Goal: Task Accomplishment & Management: Use online tool/utility

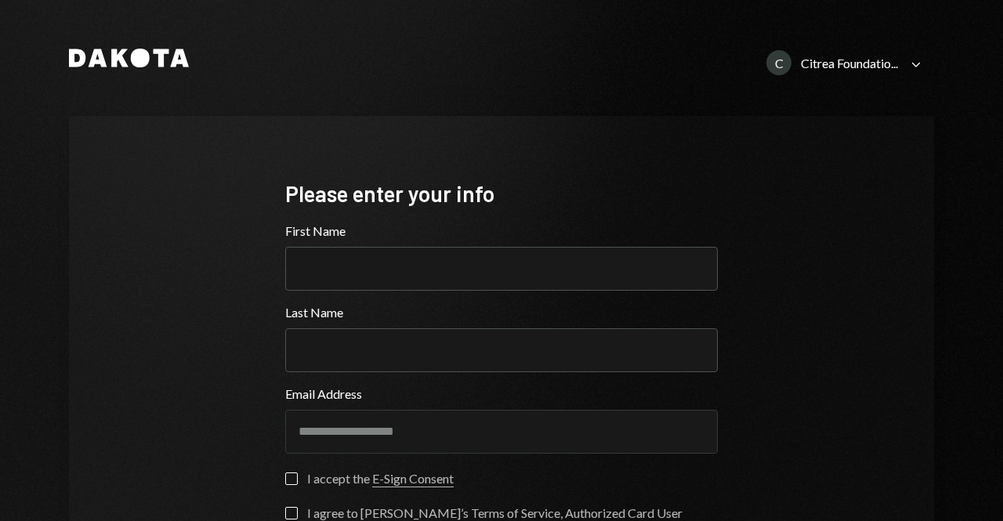
click at [399, 272] on input "First Name" at bounding box center [501, 269] width 433 height 44
type input "********"
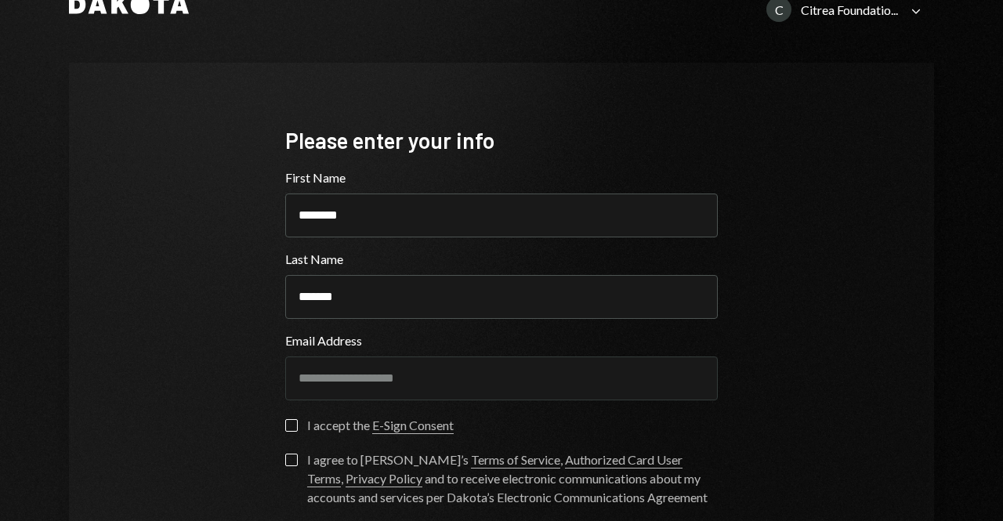
scroll to position [78, 0]
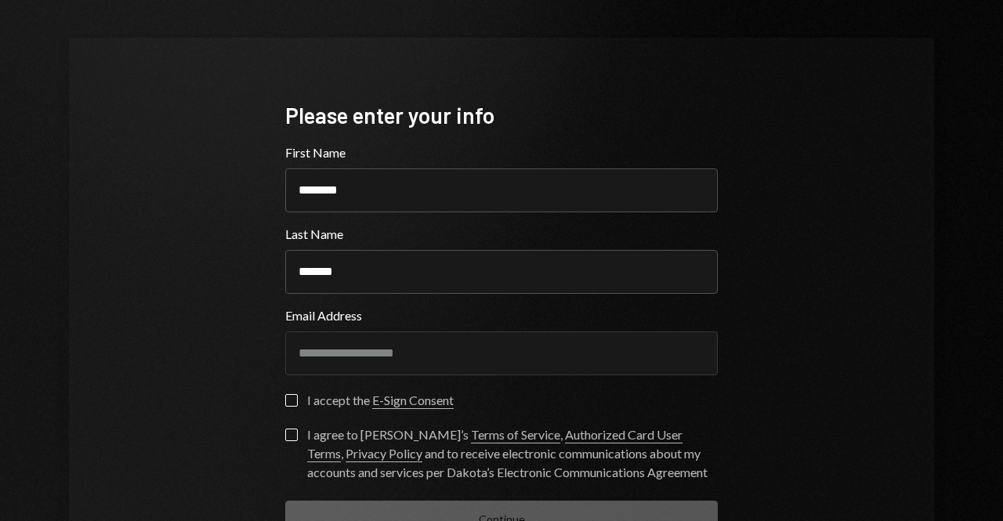
type input "*******"
click at [295, 404] on label "I accept the E-Sign Consent" at bounding box center [369, 402] width 169 height 16
click at [295, 404] on button "I accept the E-Sign Consent" at bounding box center [291, 400] width 13 height 13
click at [288, 448] on label "I agree to Dakota’s Terms of Service , Authorized Card User Terms , Privacy Pol…" at bounding box center [501, 455] width 433 height 53
click at [288, 441] on button "I agree to Dakota’s Terms of Service , Authorized Card User Terms , Privacy Pol…" at bounding box center [291, 435] width 13 height 13
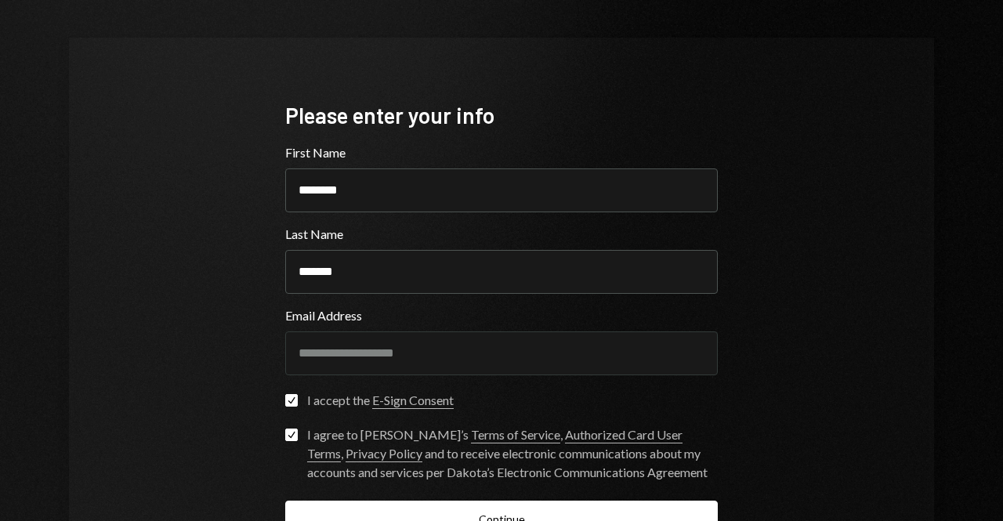
scroll to position [194, 0]
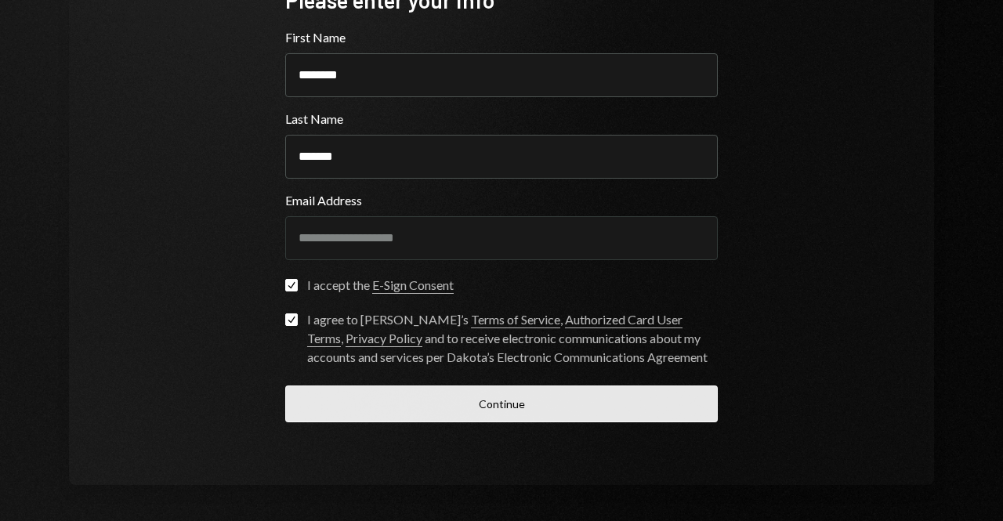
click at [426, 408] on button "Continue" at bounding box center [501, 404] width 433 height 37
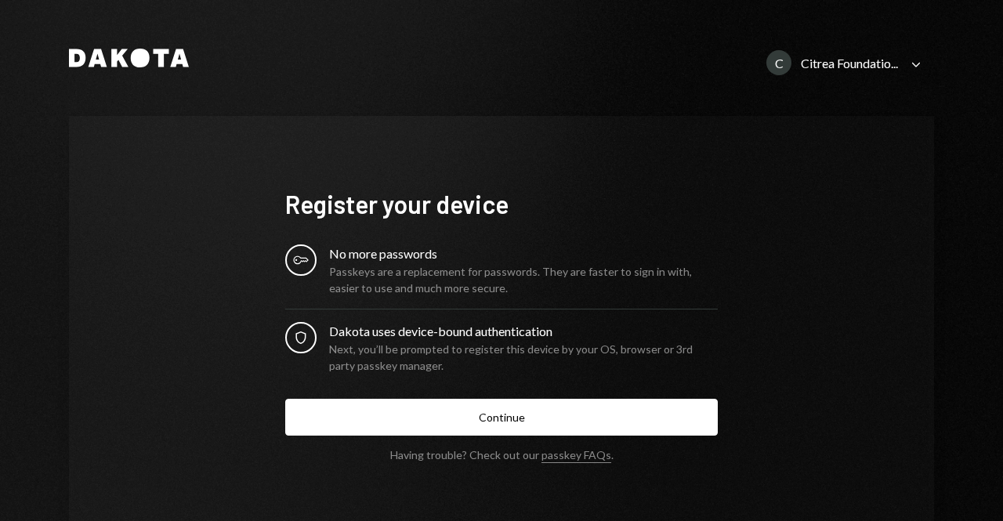
scroll to position [0, 0]
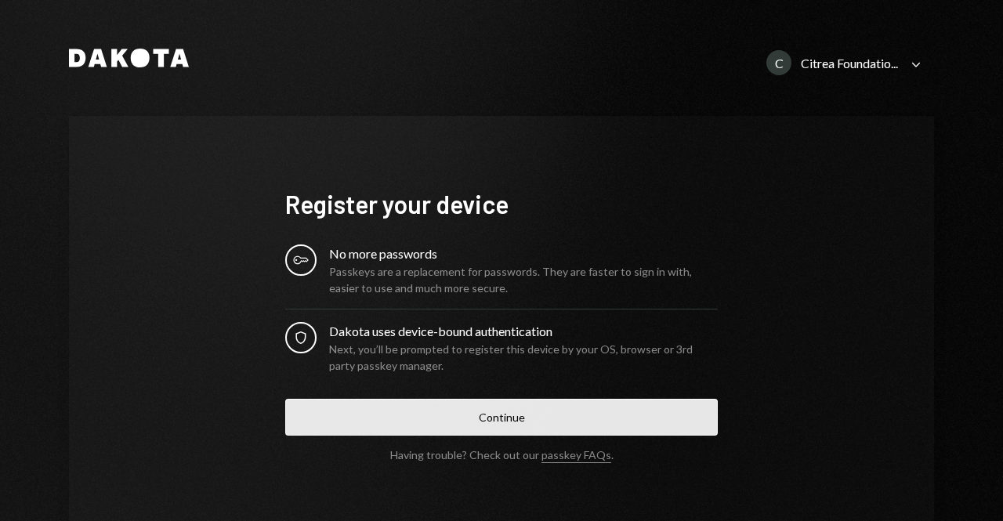
click at [565, 417] on button "Continue" at bounding box center [501, 417] width 433 height 37
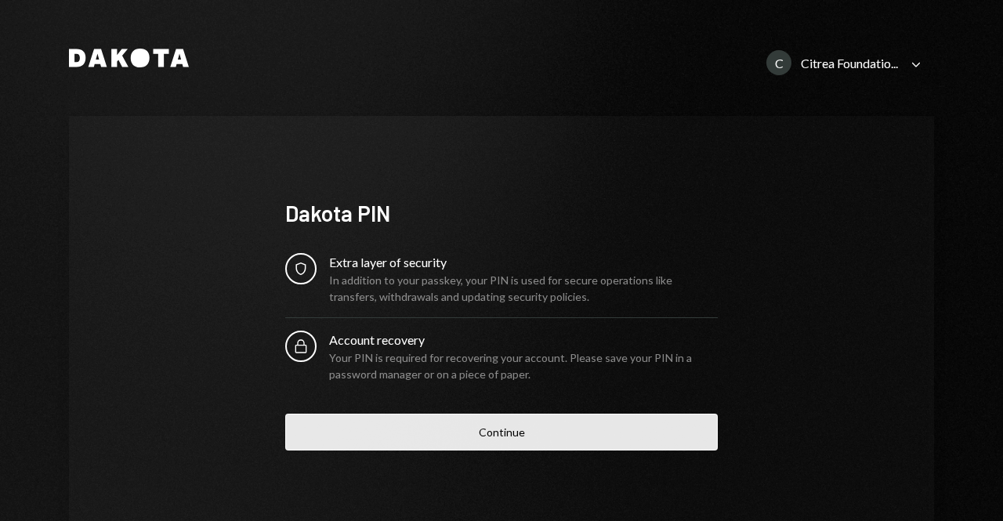
drag, startPoint x: 559, startPoint y: 118, endPoint x: 458, endPoint y: 435, distance: 332.4
click at [559, 118] on div "Dakota PIN Security Extra layer of security In addition to your passkey, your P…" at bounding box center [501, 324] width 865 height 417
click at [477, 434] on button "Continue" at bounding box center [501, 432] width 433 height 37
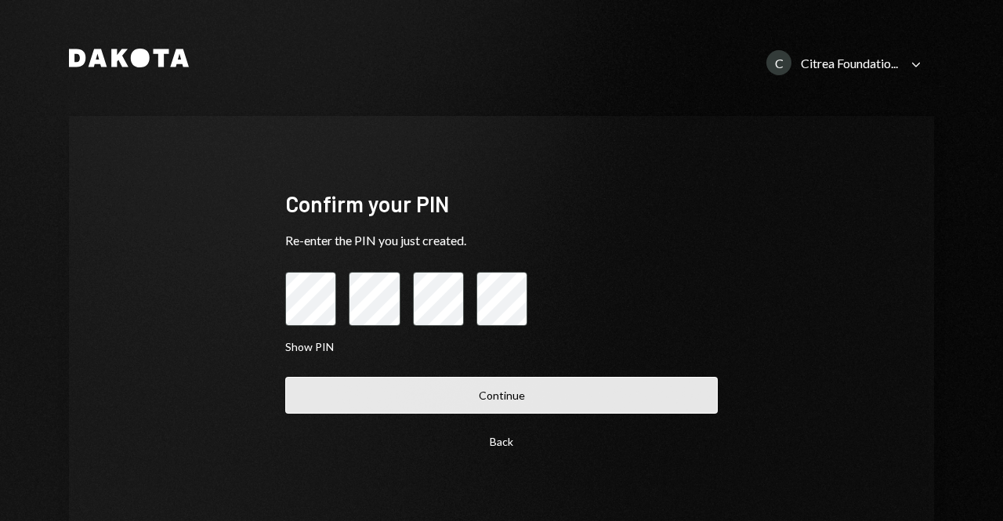
click at [542, 393] on button "Continue" at bounding box center [501, 395] width 433 height 37
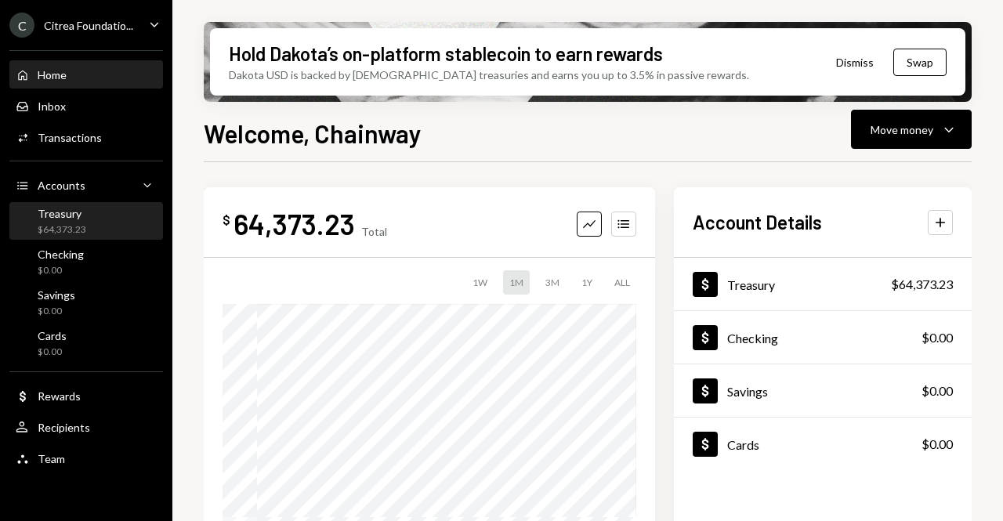
click at [78, 214] on div "Treasury" at bounding box center [62, 213] width 49 height 13
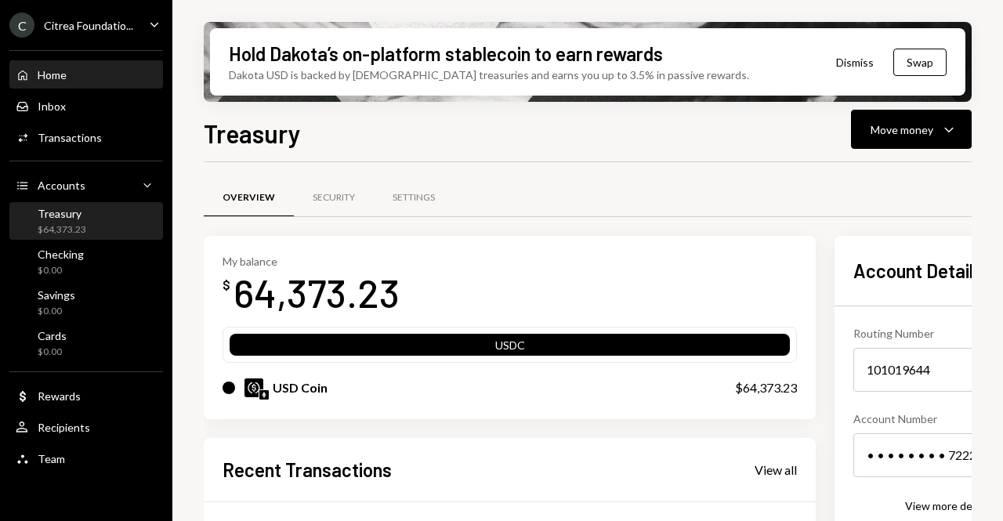
click at [89, 82] on div "Home Home" at bounding box center [86, 75] width 141 height 14
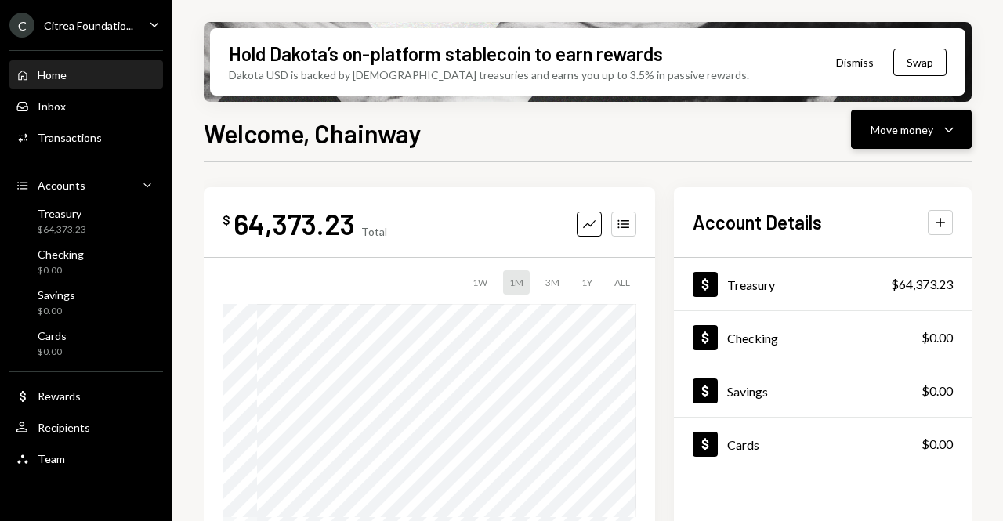
click at [879, 137] on div "Move money" at bounding box center [902, 129] width 63 height 16
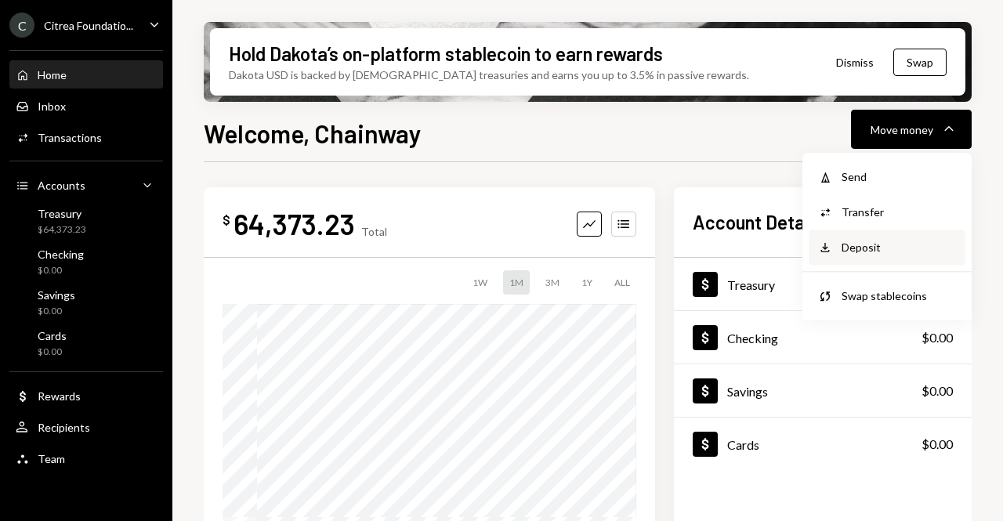
click at [866, 238] on div "Deposit Deposit" at bounding box center [887, 247] width 157 height 35
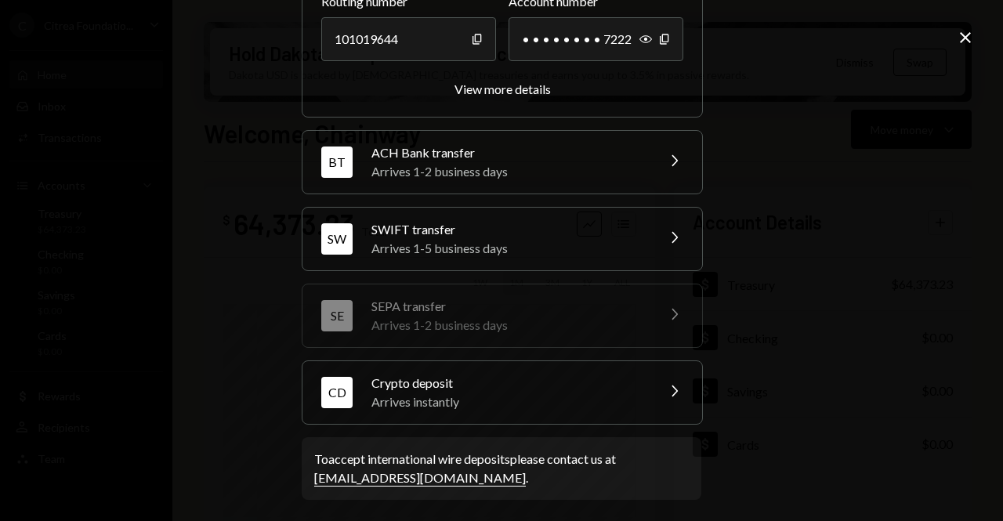
scroll to position [238, 0]
click at [547, 419] on div "CD Crypto deposit Arrives instantly Chevron Right" at bounding box center [503, 392] width 400 height 63
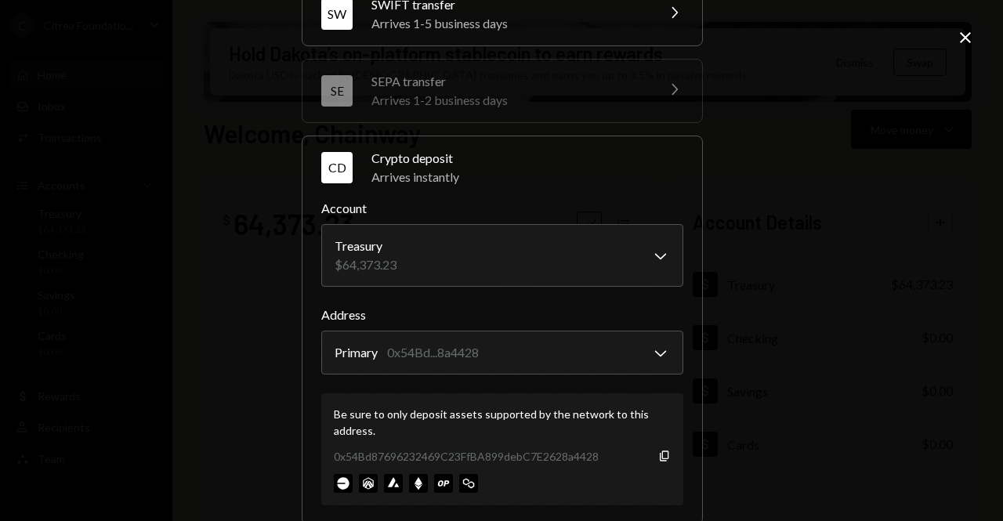
drag, startPoint x: 655, startPoint y: 458, endPoint x: 376, endPoint y: 504, distance: 282.7
click at [658, 458] on icon "Copy" at bounding box center [664, 456] width 13 height 13
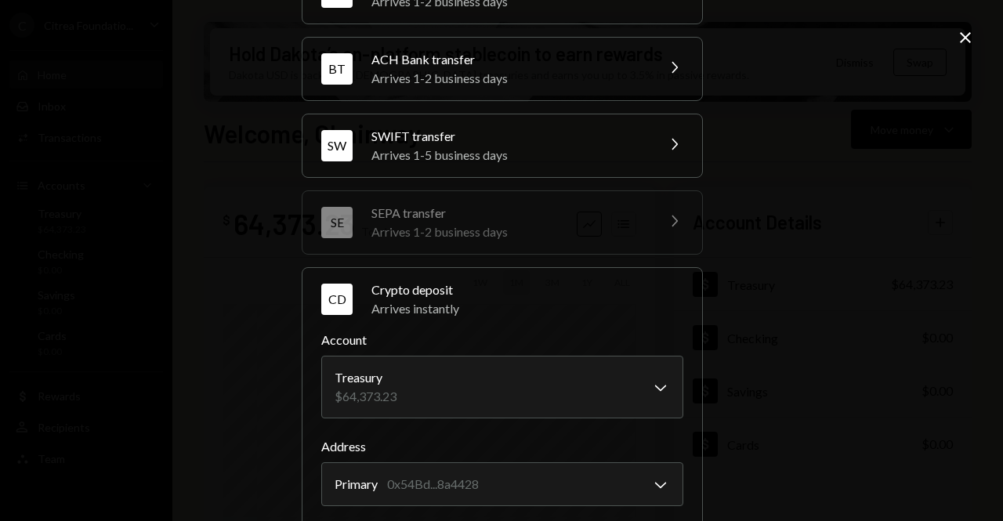
scroll to position [0, 0]
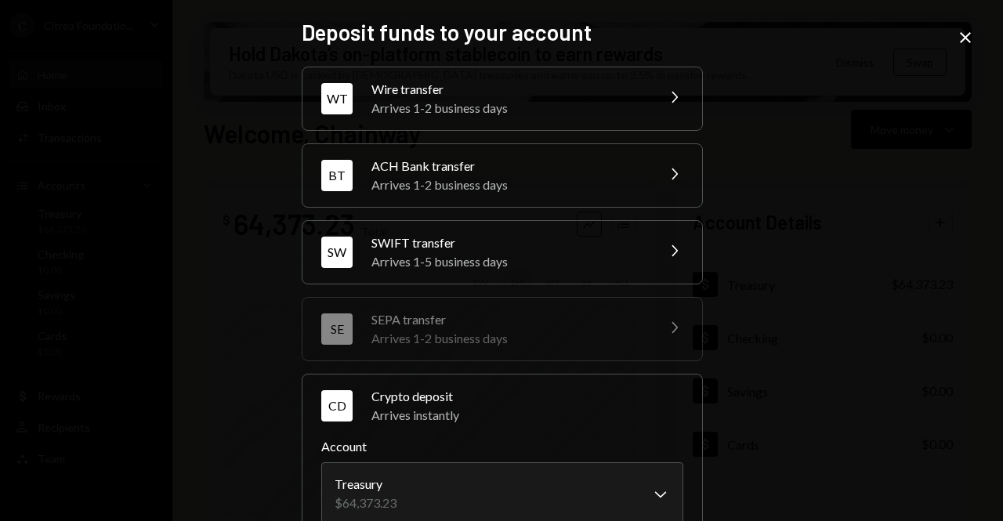
click at [962, 40] on icon at bounding box center [965, 37] width 11 height 11
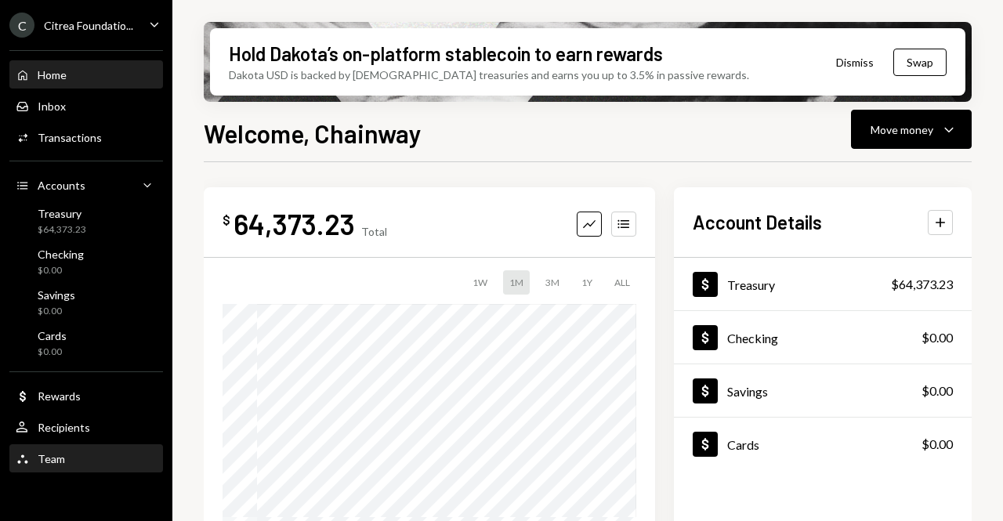
click at [69, 440] on div "User Recipients" at bounding box center [86, 428] width 141 height 27
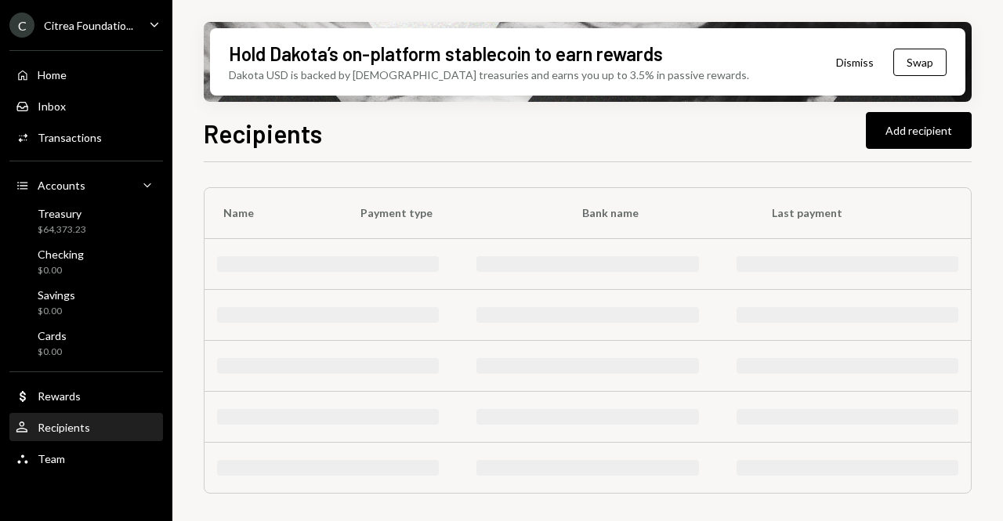
click at [65, 463] on div "Team Team" at bounding box center [86, 459] width 141 height 14
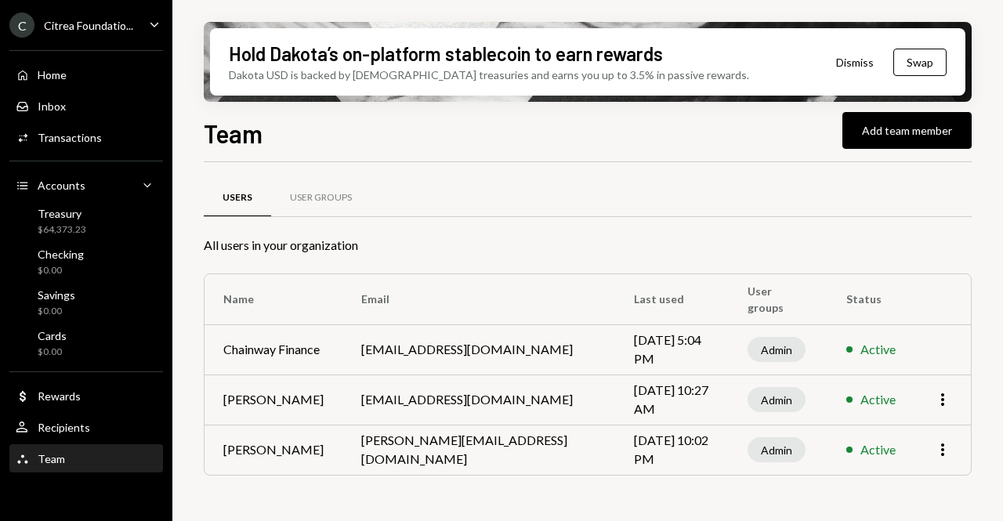
click at [149, 31] on icon "Caret Down" at bounding box center [154, 24] width 17 height 17
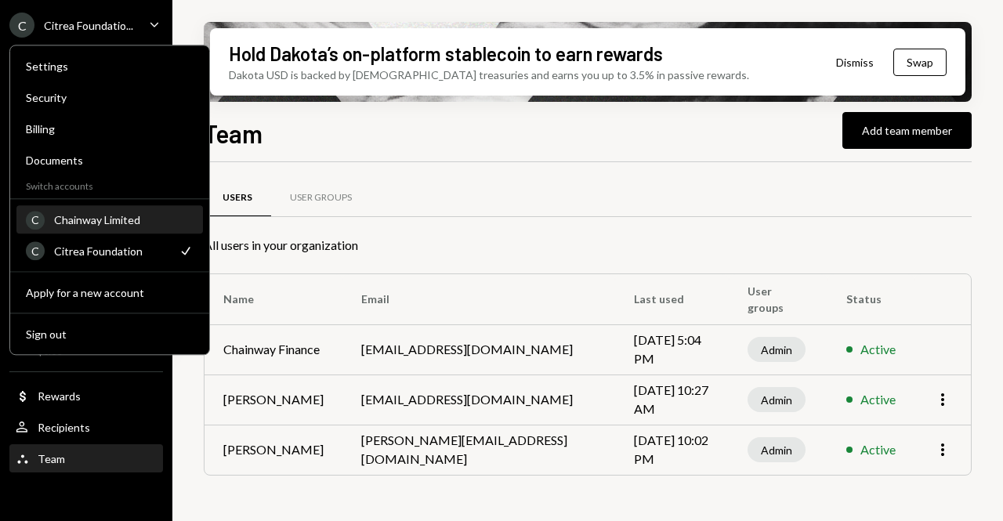
click at [136, 220] on div "Chainway Limited" at bounding box center [124, 219] width 140 height 13
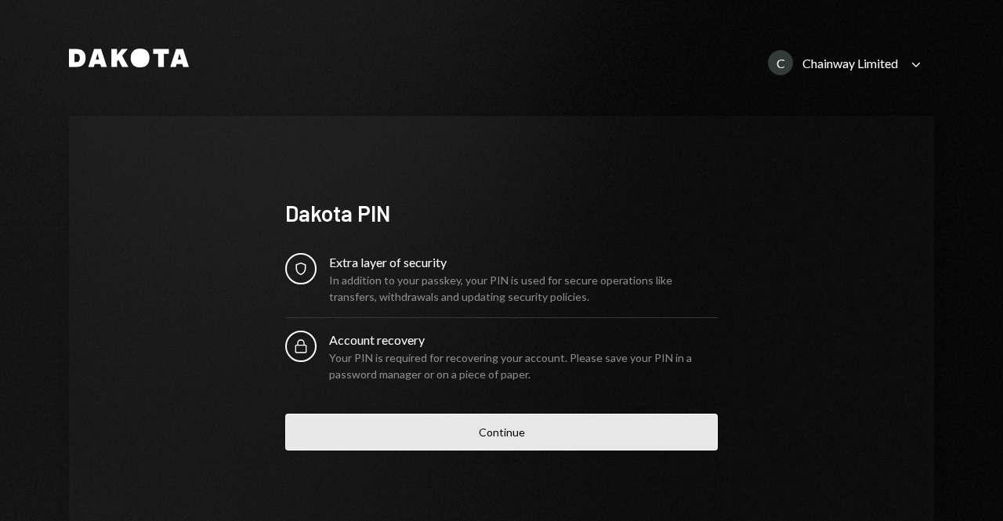
click at [464, 433] on button "Continue" at bounding box center [501, 432] width 433 height 37
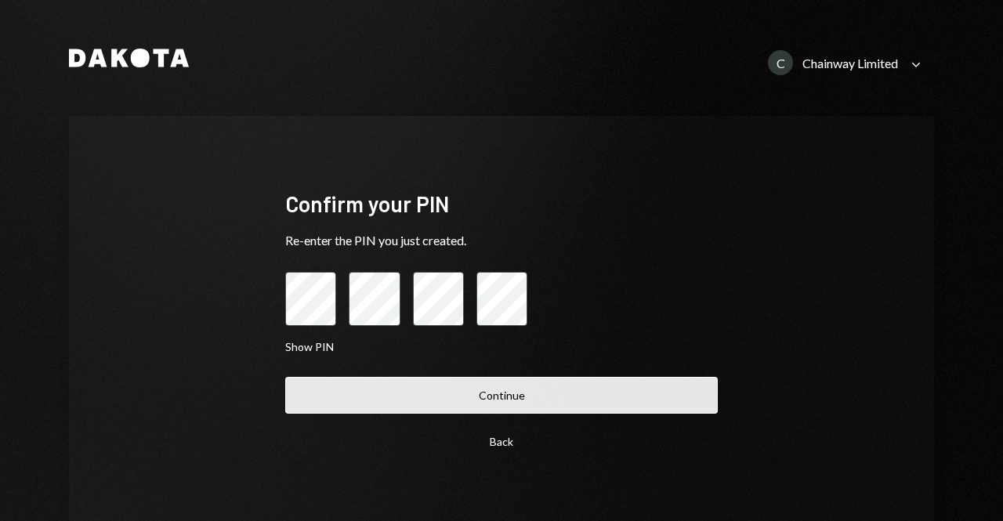
click at [583, 386] on button "Continue" at bounding box center [501, 395] width 433 height 37
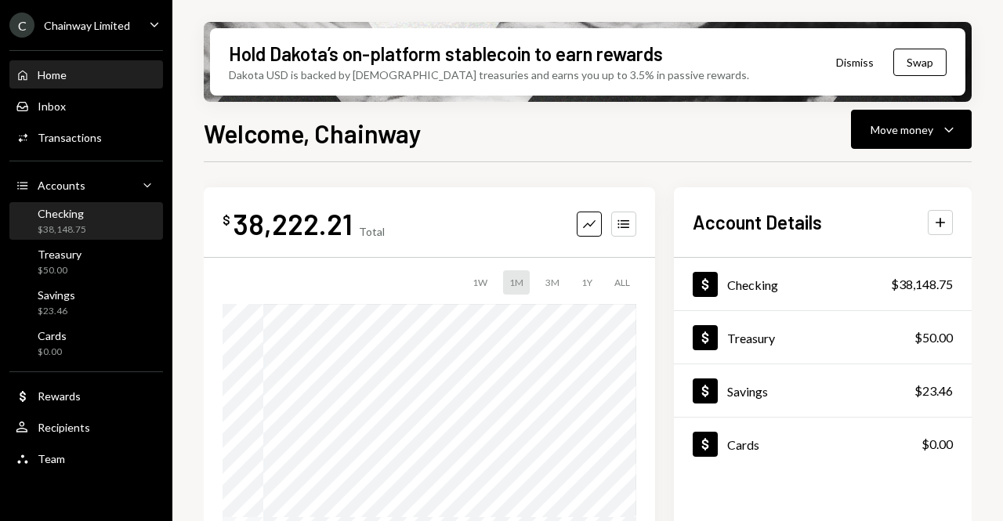
click at [92, 227] on div "Checking $38,148.75" at bounding box center [86, 222] width 141 height 30
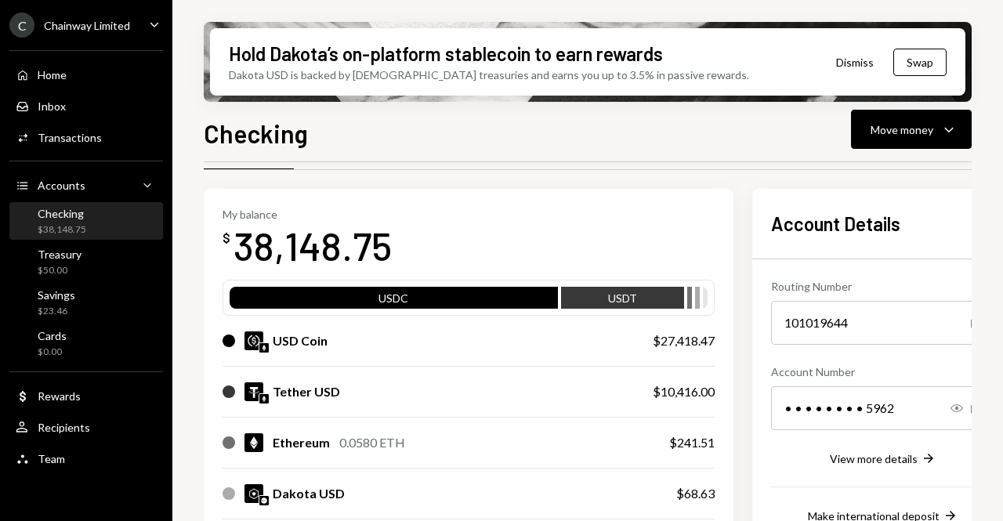
scroll to position [78, 0]
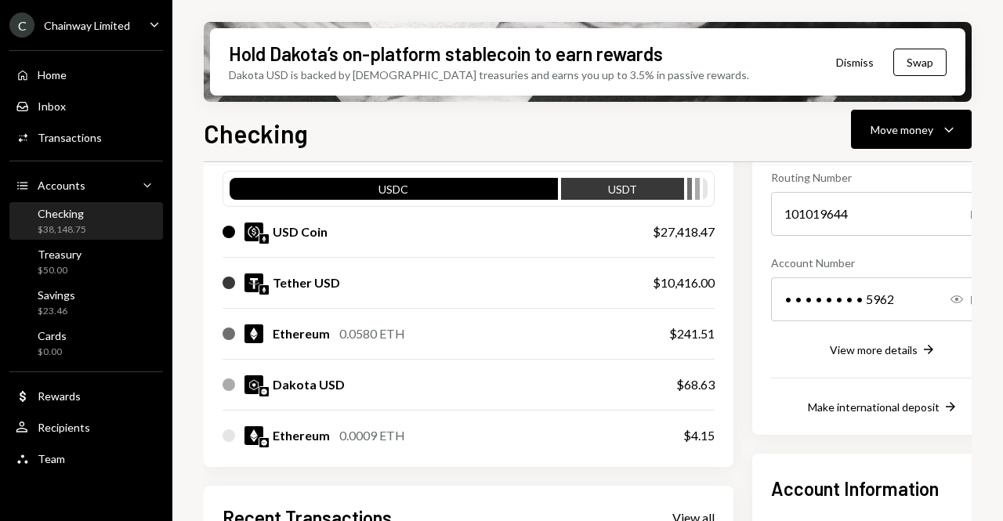
scroll to position [157, 0]
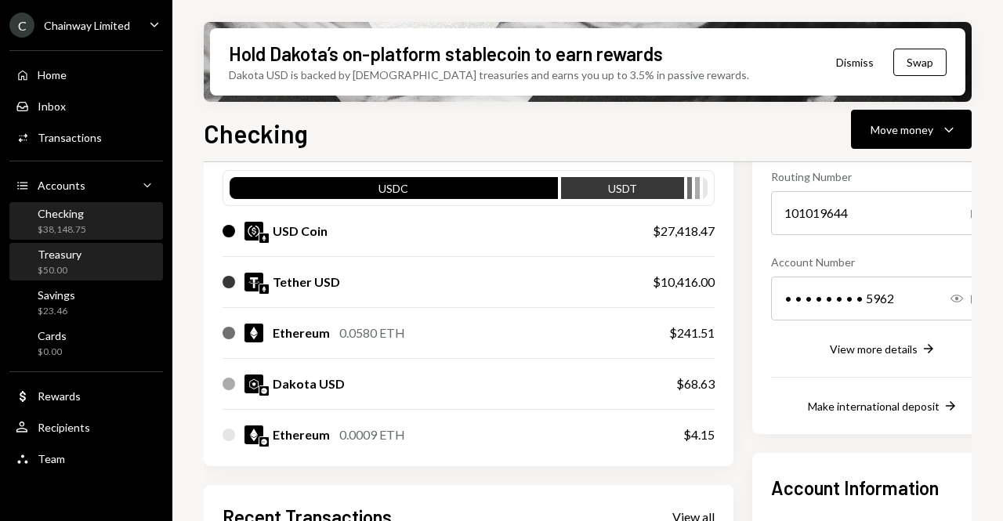
click at [67, 267] on div "$50.00" at bounding box center [60, 270] width 44 height 13
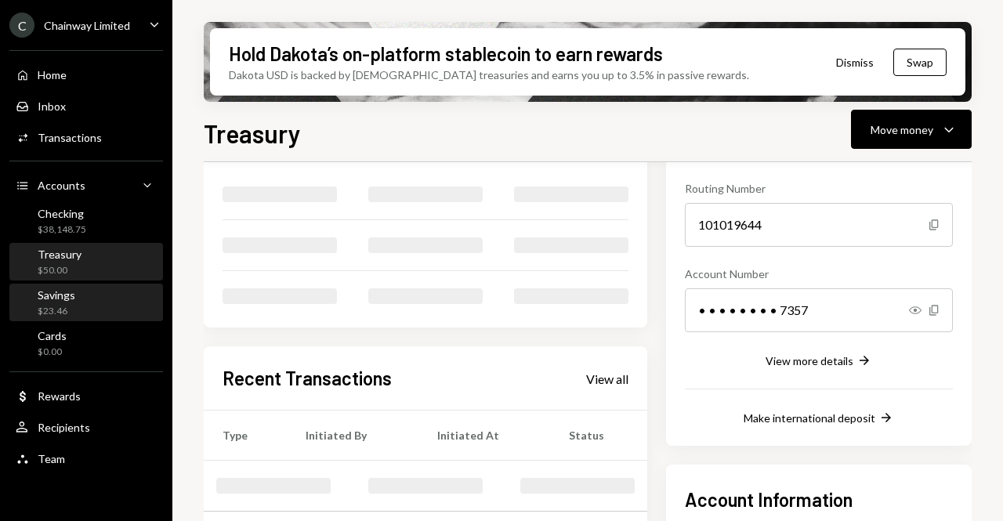
scroll to position [157, 0]
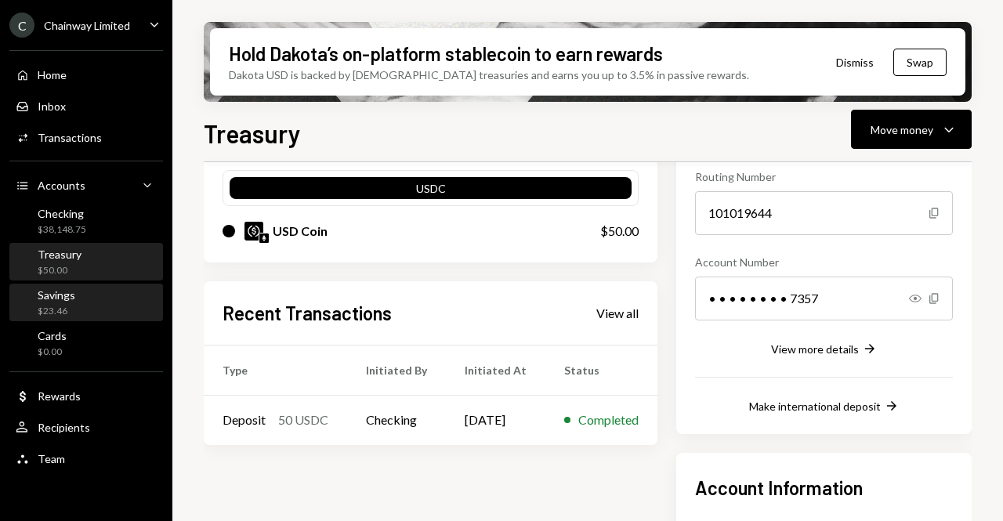
click at [73, 307] on div "$23.46" at bounding box center [57, 311] width 38 height 13
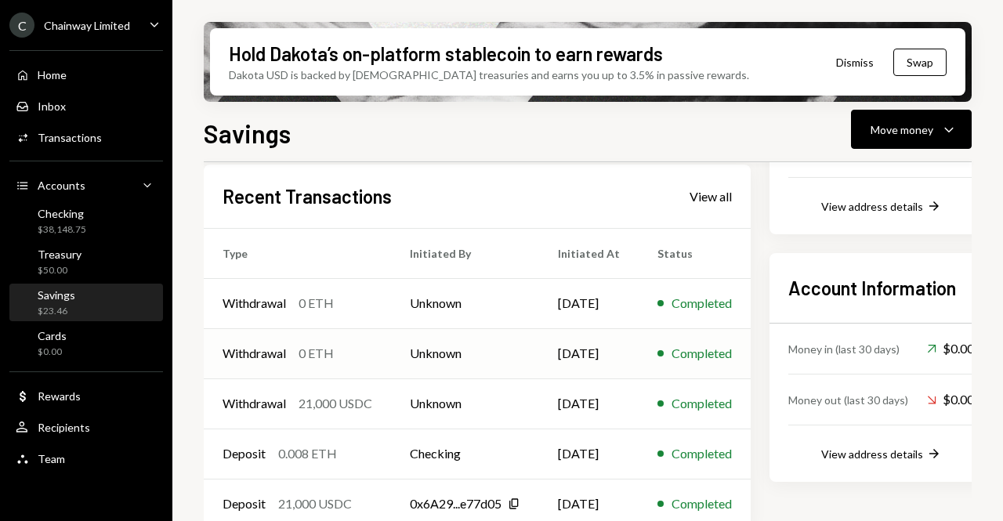
scroll to position [293, 0]
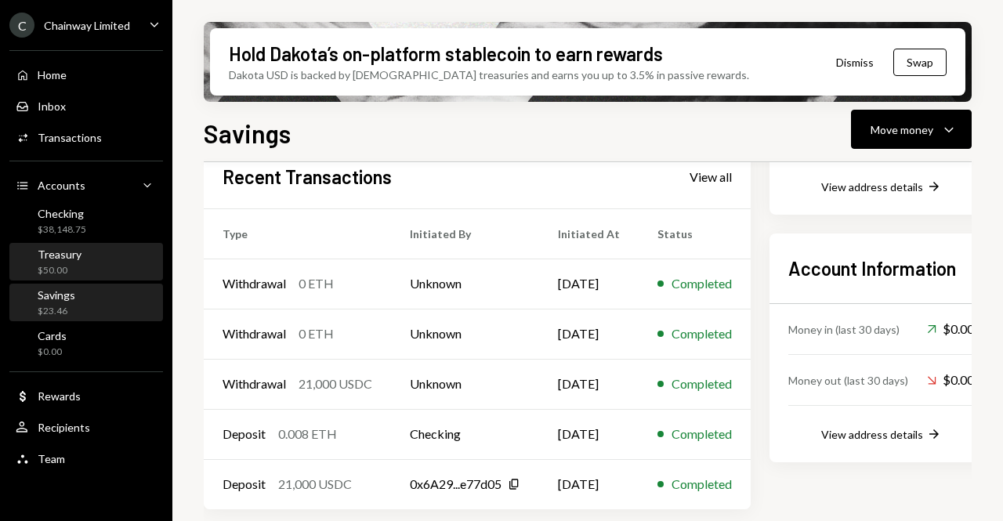
click at [82, 258] on div "Treasury $50.00" at bounding box center [86, 263] width 141 height 30
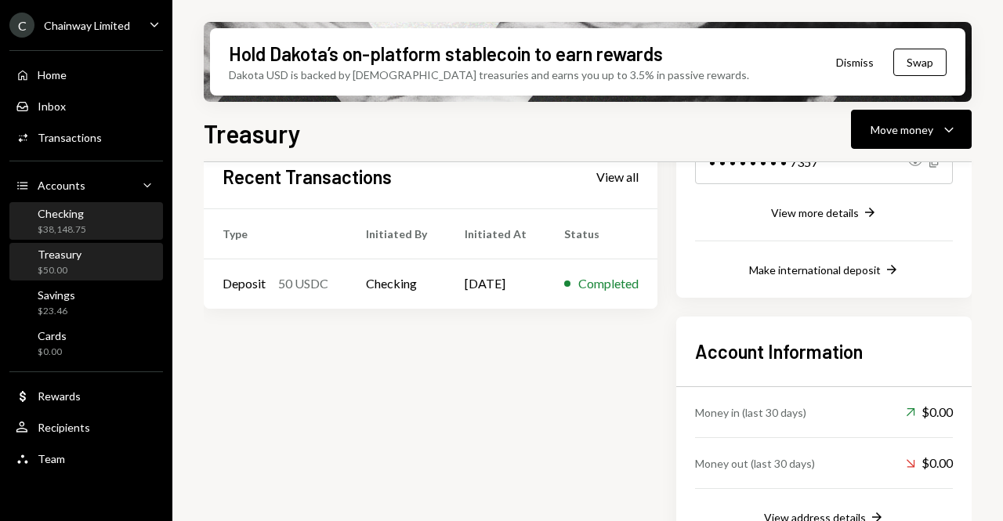
click at [75, 223] on div "$38,148.75" at bounding box center [62, 229] width 49 height 13
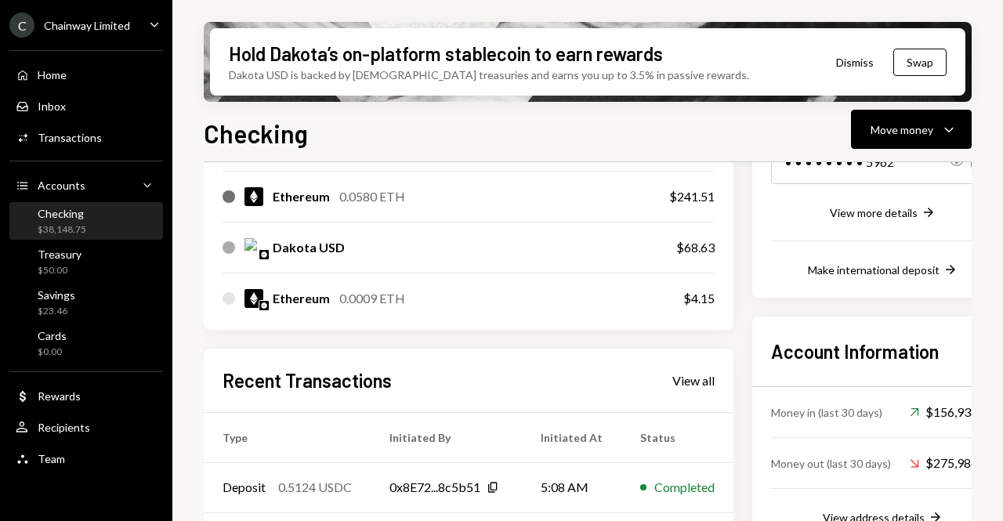
scroll to position [497, 0]
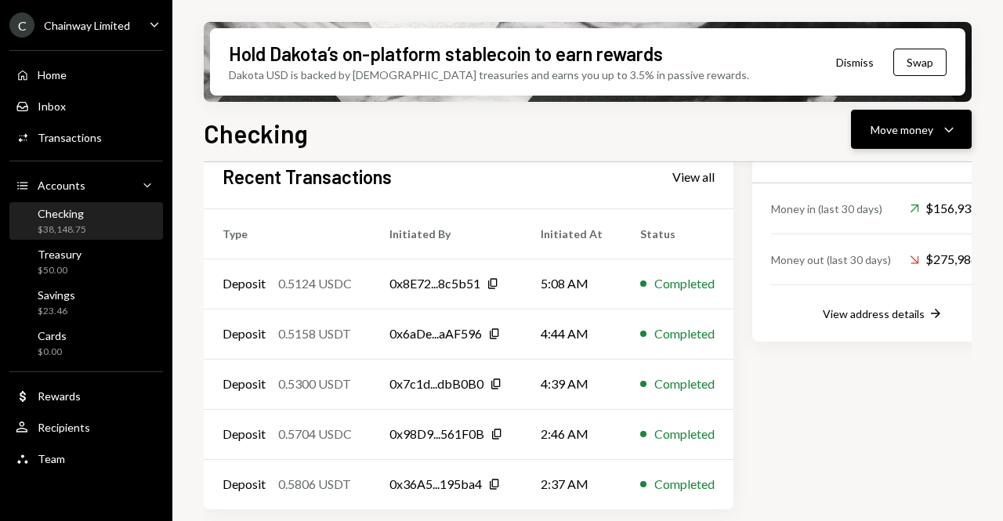
click at [896, 137] on div "Move money" at bounding box center [902, 129] width 63 height 16
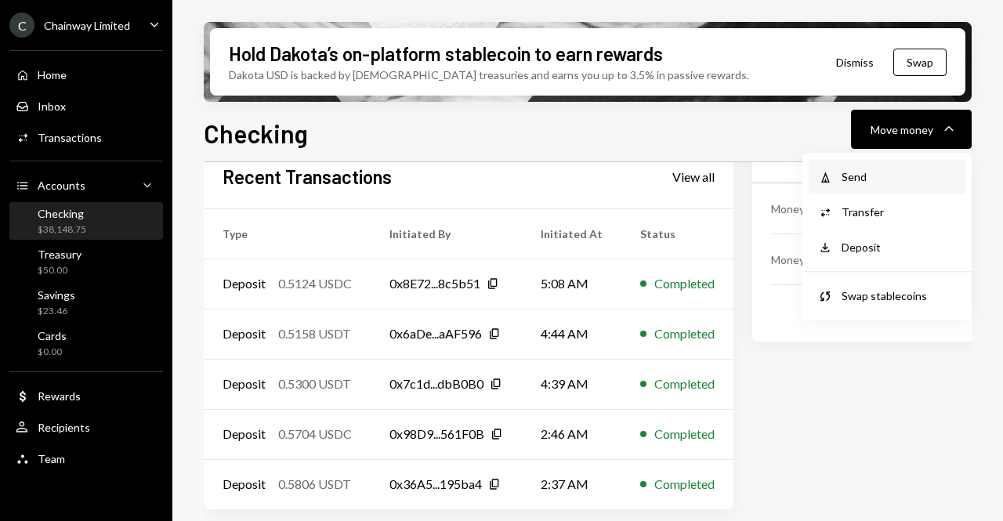
click at [879, 172] on div "Send" at bounding box center [899, 177] width 114 height 16
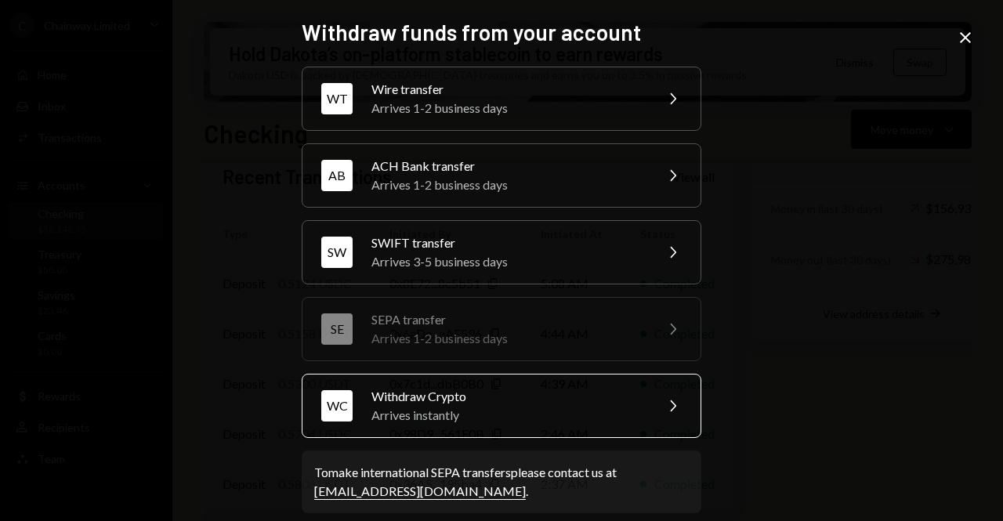
click at [563, 394] on div "Withdraw Crypto" at bounding box center [507, 396] width 273 height 19
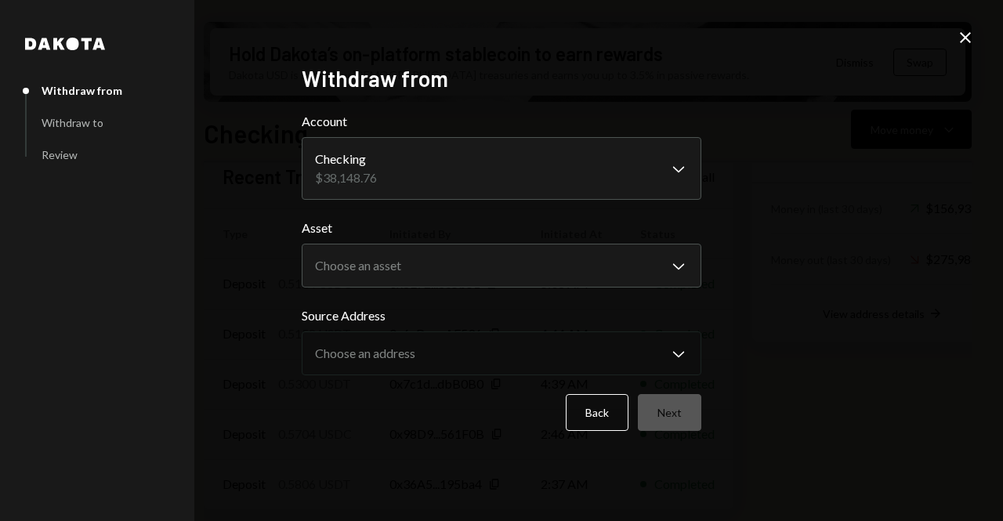
click at [970, 42] on icon at bounding box center [965, 37] width 11 height 11
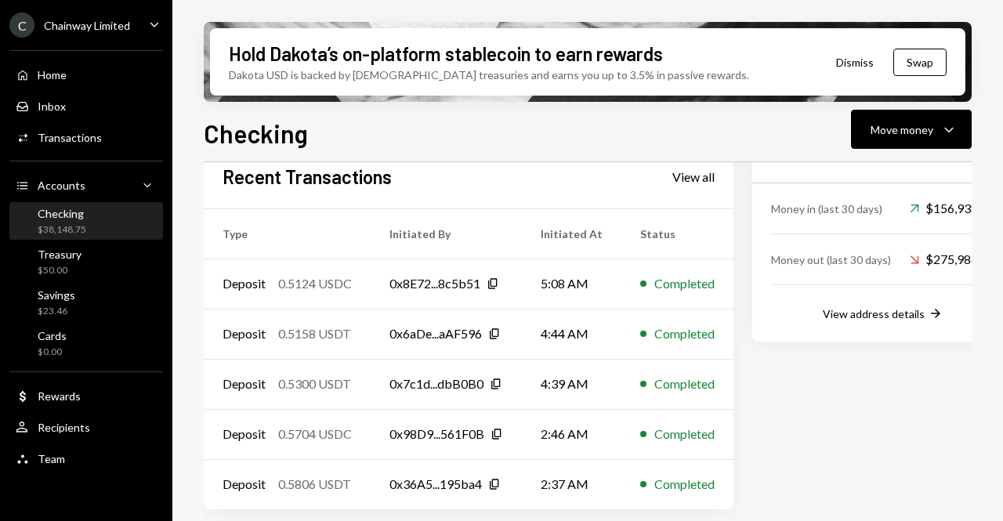
click at [83, 227] on div "$38,148.75" at bounding box center [62, 229] width 49 height 13
click at [82, 271] on div "Treasury $50.00" at bounding box center [86, 263] width 141 height 30
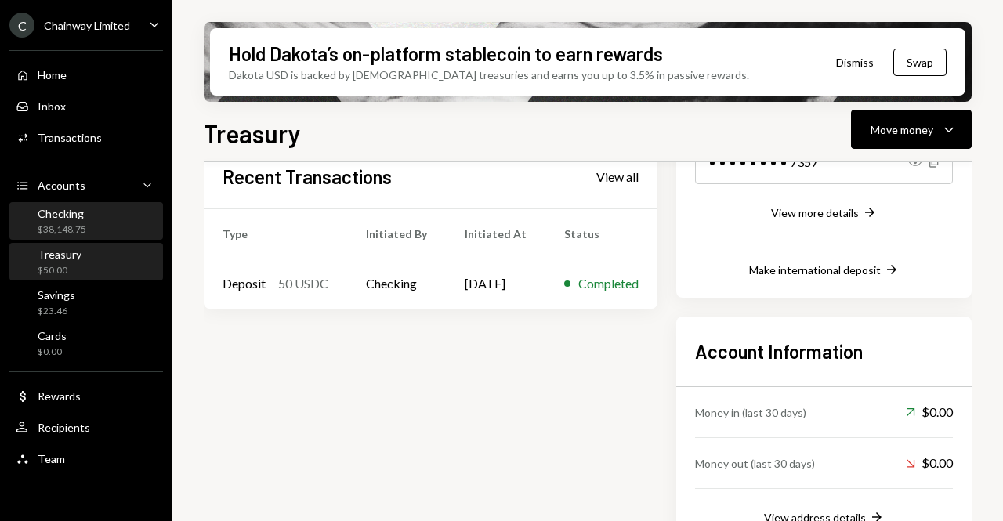
click at [84, 232] on div "$38,148.75" at bounding box center [62, 229] width 49 height 13
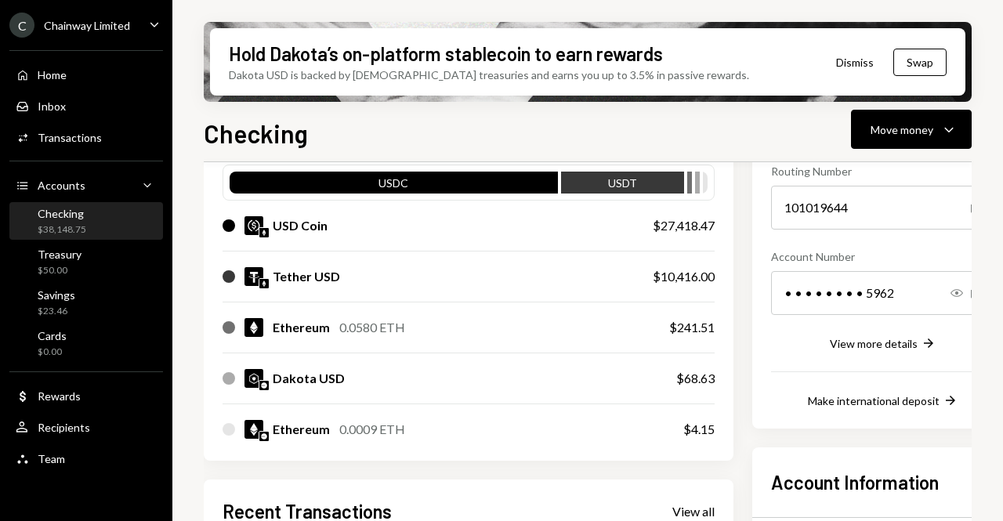
scroll to position [183, 0]
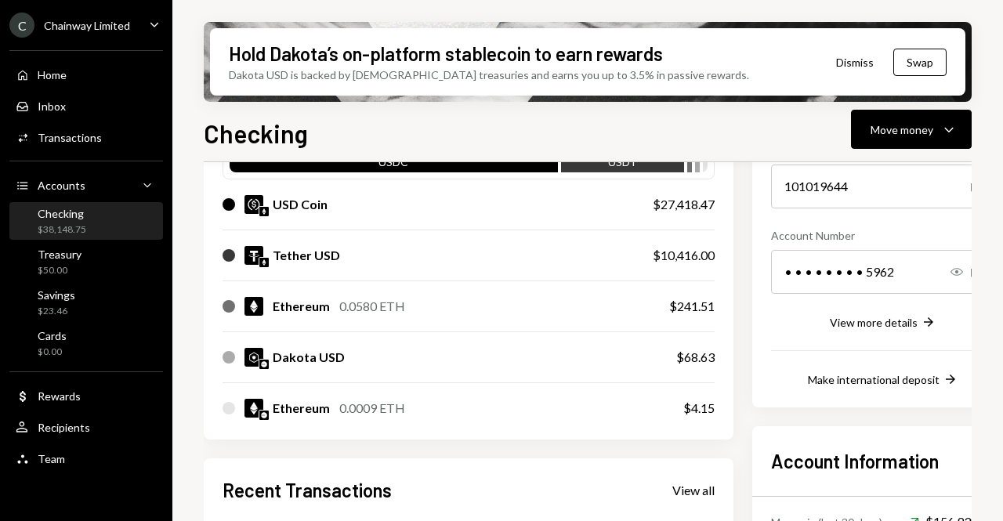
click at [386, 412] on div "0.0009 ETH" at bounding box center [372, 408] width 66 height 19
click at [334, 408] on div "Ethereum 0.0009 ETH" at bounding box center [339, 408] width 132 height 19
click at [406, 407] on div "Ethereum 0.0009 ETH" at bounding box center [437, 408] width 429 height 19
click at [520, 407] on div "Ethereum 0.0009 ETH" at bounding box center [437, 408] width 429 height 19
click at [421, 401] on div "Ethereum 0.0009 ETH" at bounding box center [437, 408] width 429 height 19
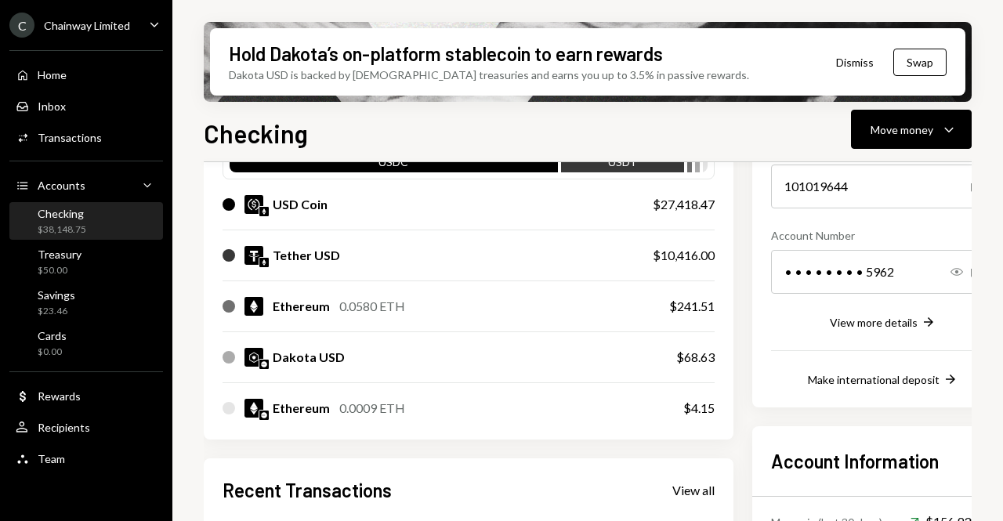
click at [397, 313] on div "0.0580 ETH" at bounding box center [372, 306] width 66 height 19
drag, startPoint x: 393, startPoint y: 308, endPoint x: 328, endPoint y: 324, distance: 67.7
click at [293, 314] on div "Ethereum 0.0580 ETH $241.51" at bounding box center [469, 306] width 492 height 50
drag, startPoint x: 483, startPoint y: 355, endPoint x: 257, endPoint y: 332, distance: 226.9
click at [483, 356] on div "Dakota USD" at bounding box center [434, 357] width 422 height 19
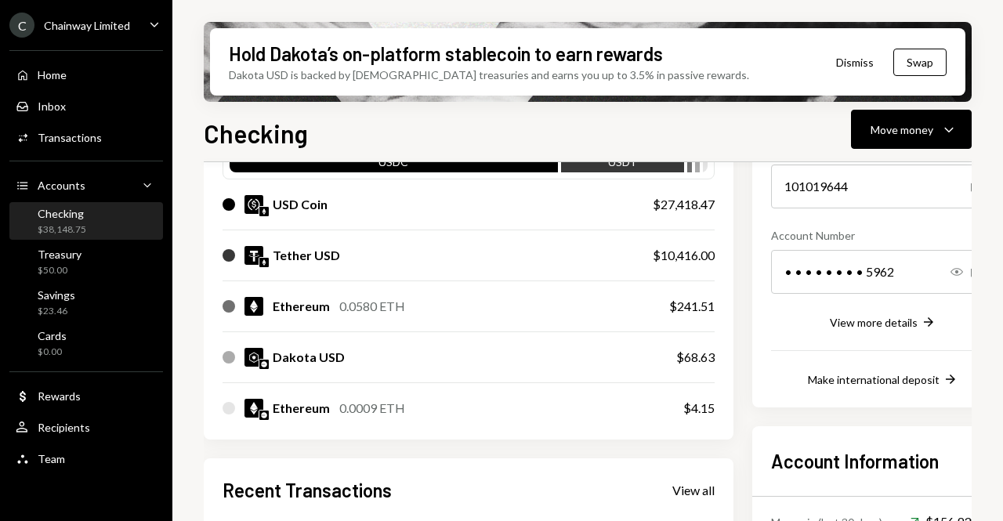
click at [328, 396] on div "Ethereum 0.0009 ETH $4.15" at bounding box center [469, 408] width 492 height 50
click at [322, 411] on div "Ethereum" at bounding box center [301, 408] width 57 height 19
click at [339, 413] on div "0.0009 ETH" at bounding box center [372, 408] width 66 height 19
click at [922, 131] on div "Move money" at bounding box center [902, 129] width 63 height 16
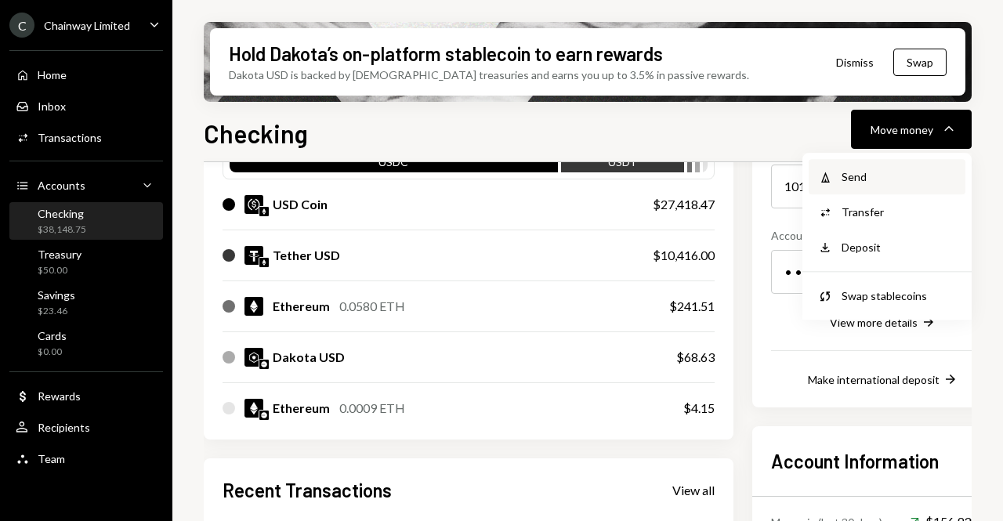
click at [886, 179] on div "Send" at bounding box center [899, 177] width 114 height 16
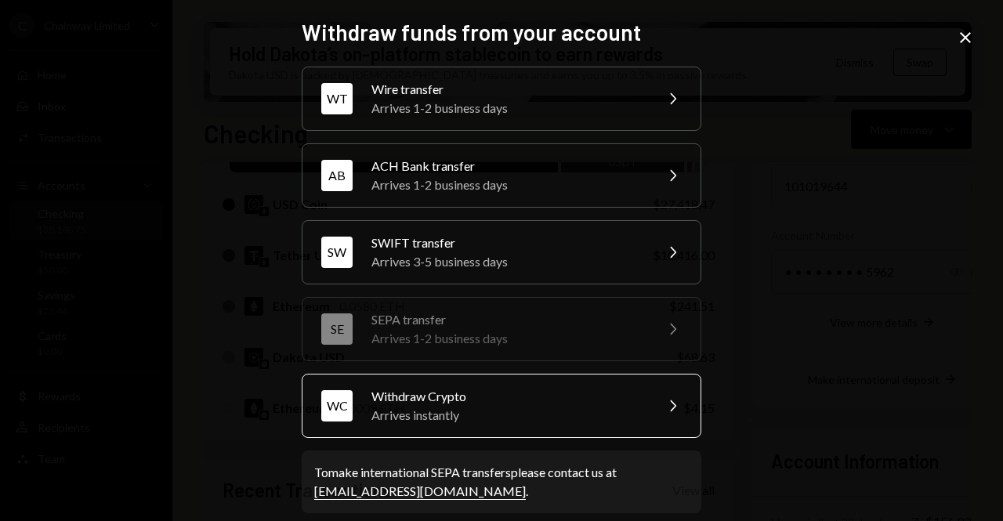
click at [518, 406] on div "Arrives instantly" at bounding box center [507, 415] width 273 height 19
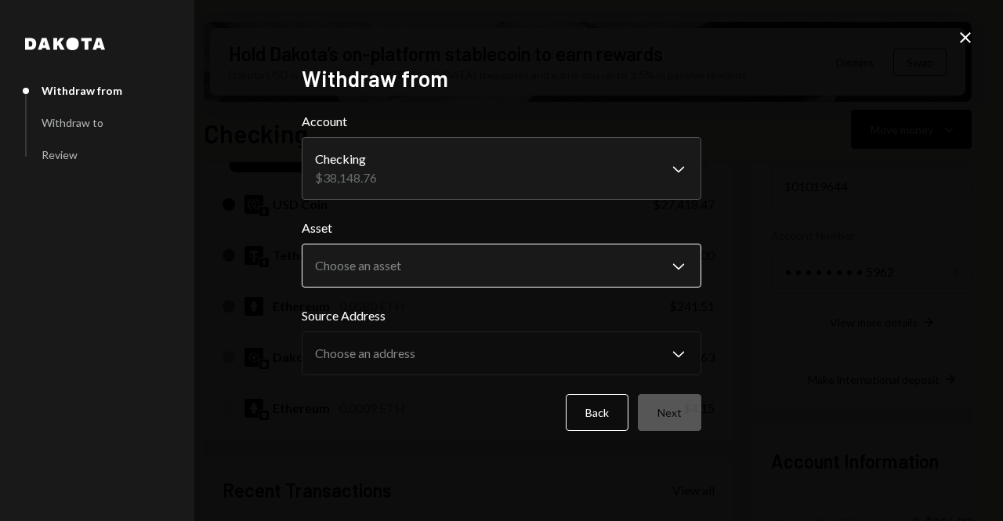
click at [474, 273] on body "C Chainway Limited Caret Down Home Home Inbox Inbox Activities Transactions Acc…" at bounding box center [501, 260] width 1003 height 521
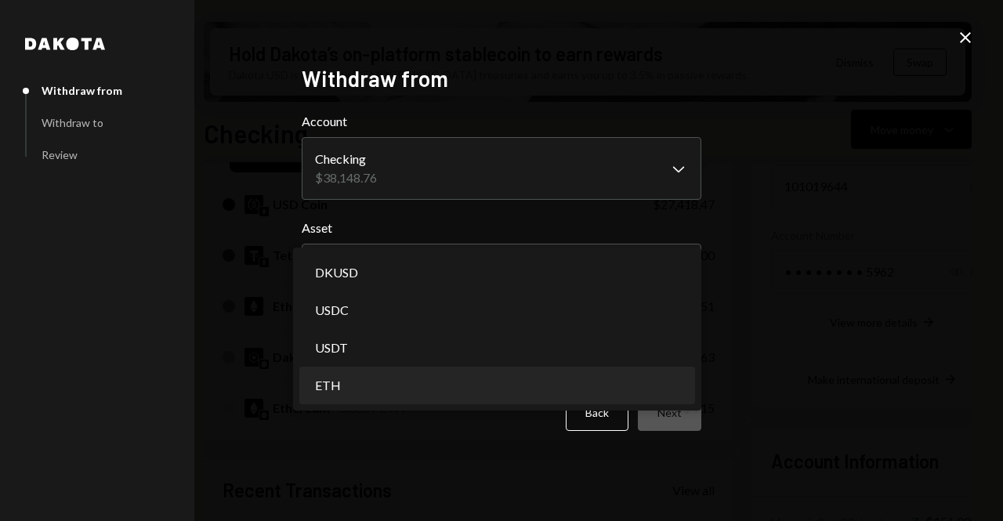
select select "***"
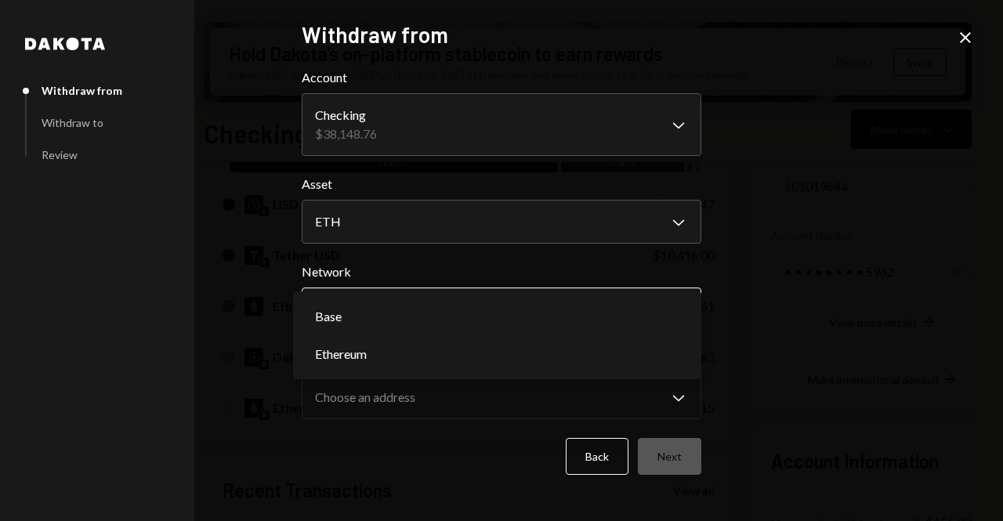
click at [449, 321] on body "C Chainway Limited Caret Down Home Home Inbox Inbox Activities Transactions Acc…" at bounding box center [501, 260] width 1003 height 521
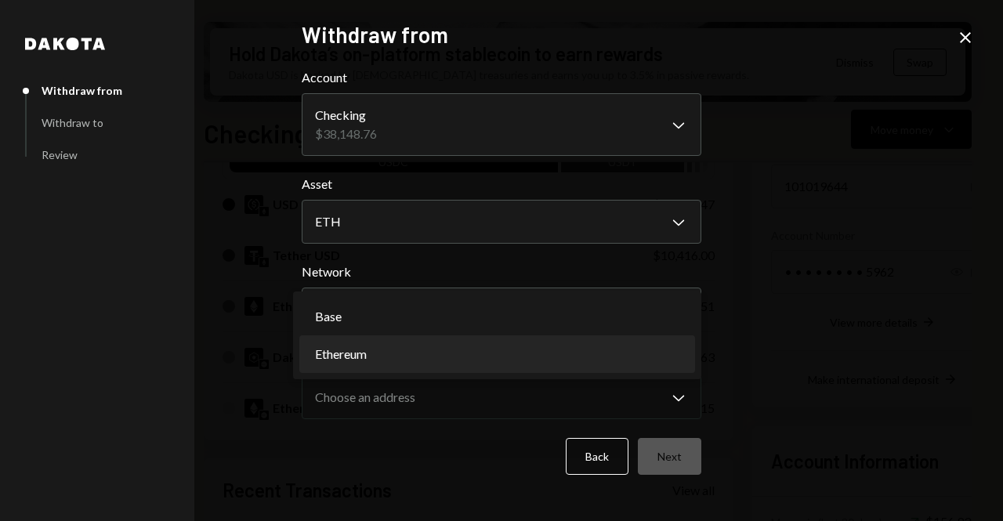
select select "**********"
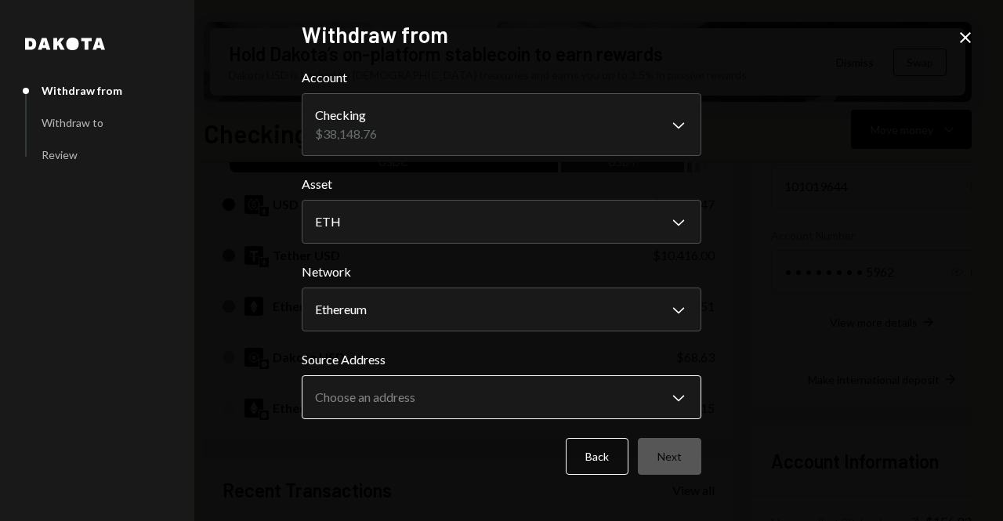
click at [419, 399] on body "C Chainway Limited Caret Down Home Home Inbox Inbox Activities Transactions Acc…" at bounding box center [501, 260] width 1003 height 521
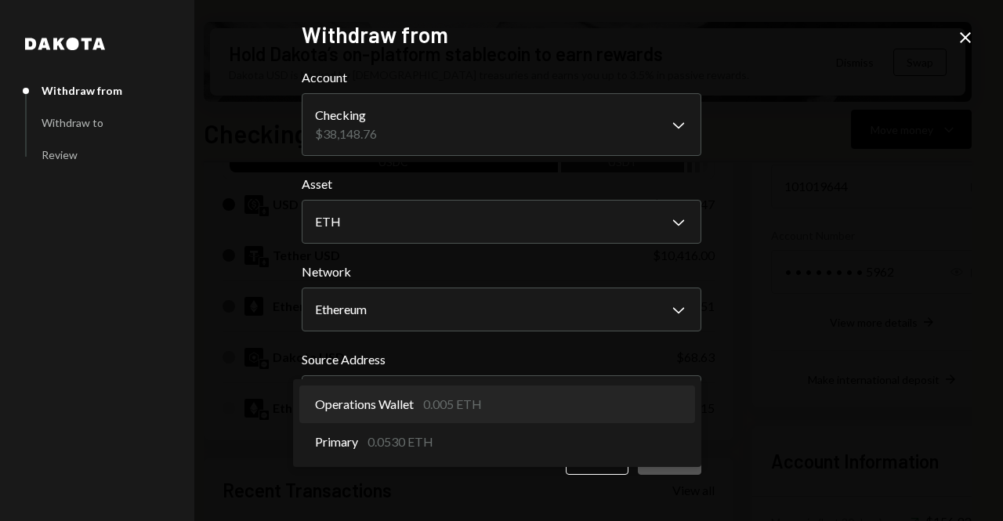
select select "**********"
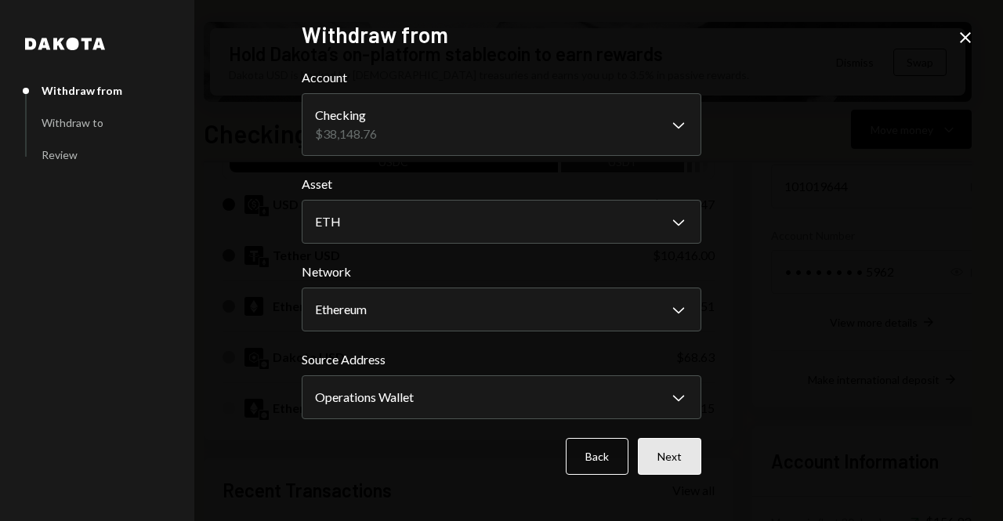
click at [687, 456] on button "Next" at bounding box center [669, 456] width 63 height 37
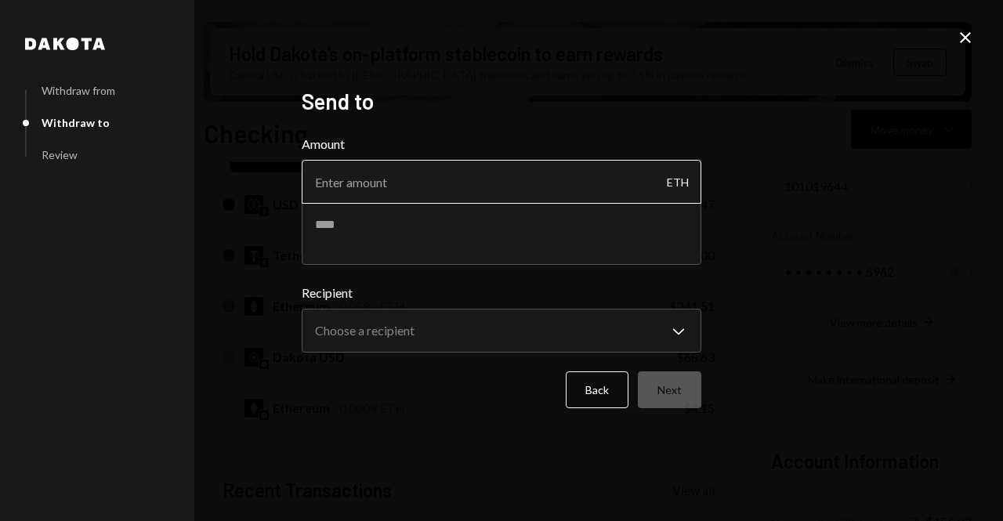
click at [530, 195] on input "Amount" at bounding box center [502, 182] width 400 height 44
type input "0"
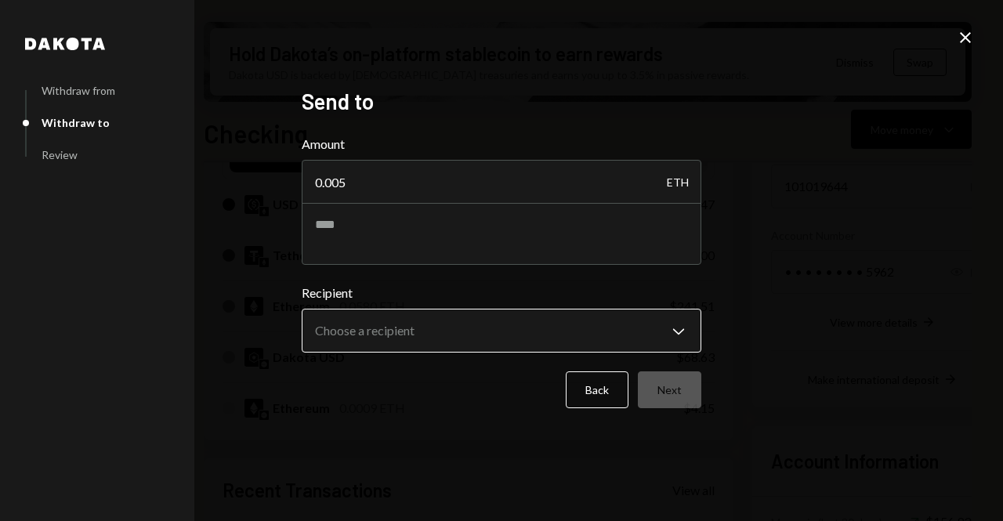
type input "0.005"
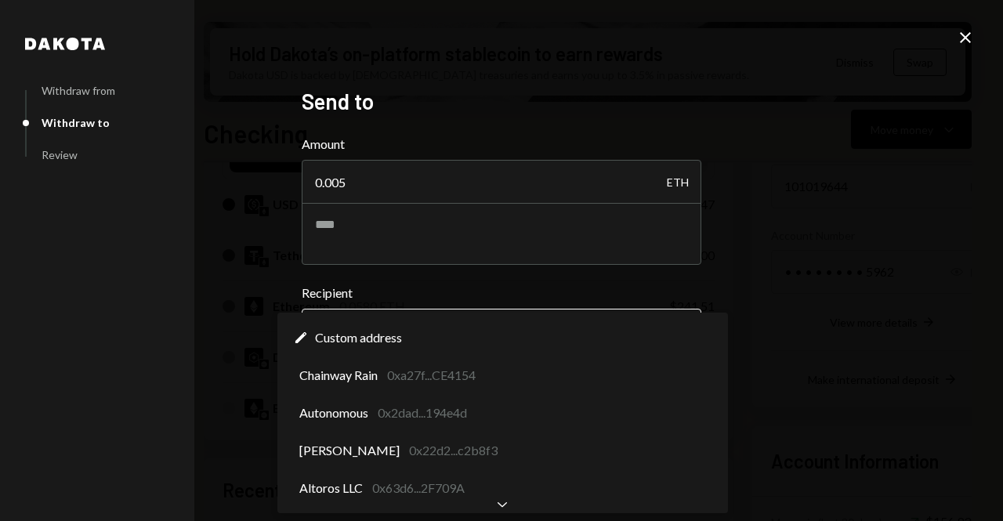
click at [415, 326] on body "C Chainway Limited Caret Down Home Home Inbox Inbox Activities Transactions Acc…" at bounding box center [501, 260] width 1003 height 521
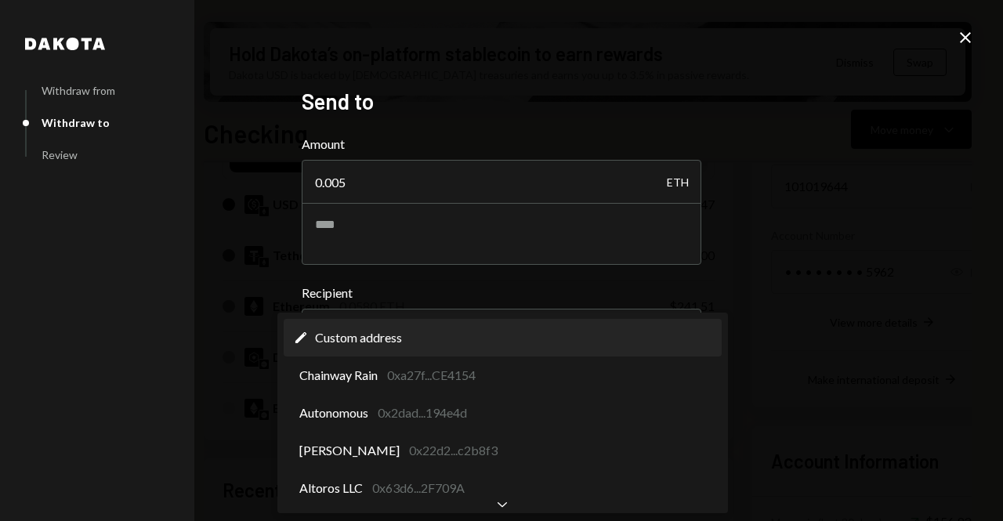
select select "**********"
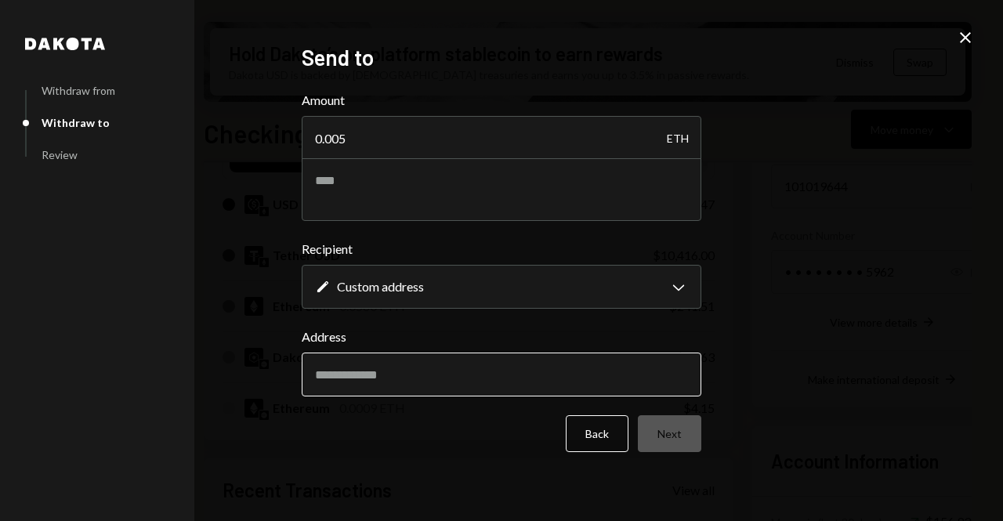
click at [390, 386] on input "Address" at bounding box center [502, 375] width 400 height 44
paste input "**********"
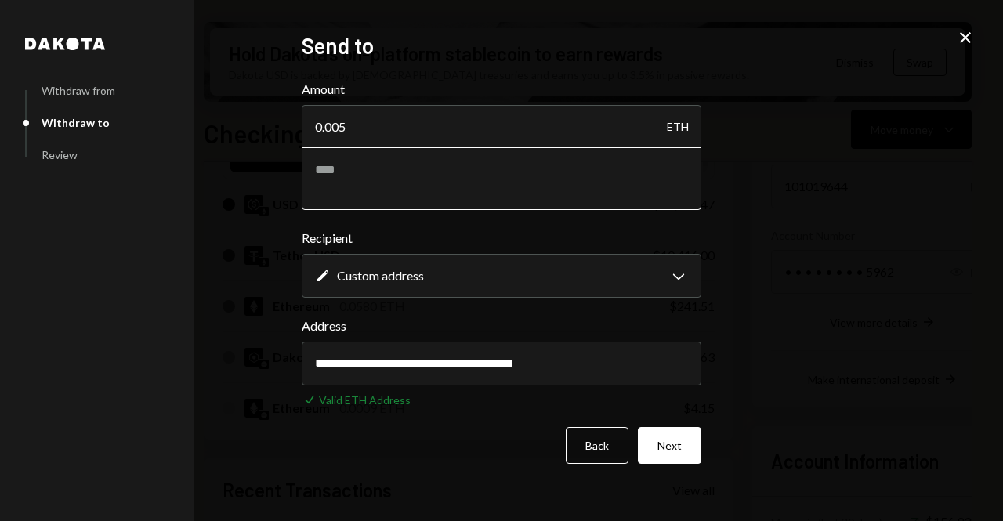
type input "**********"
click at [392, 190] on textarea at bounding box center [502, 178] width 400 height 63
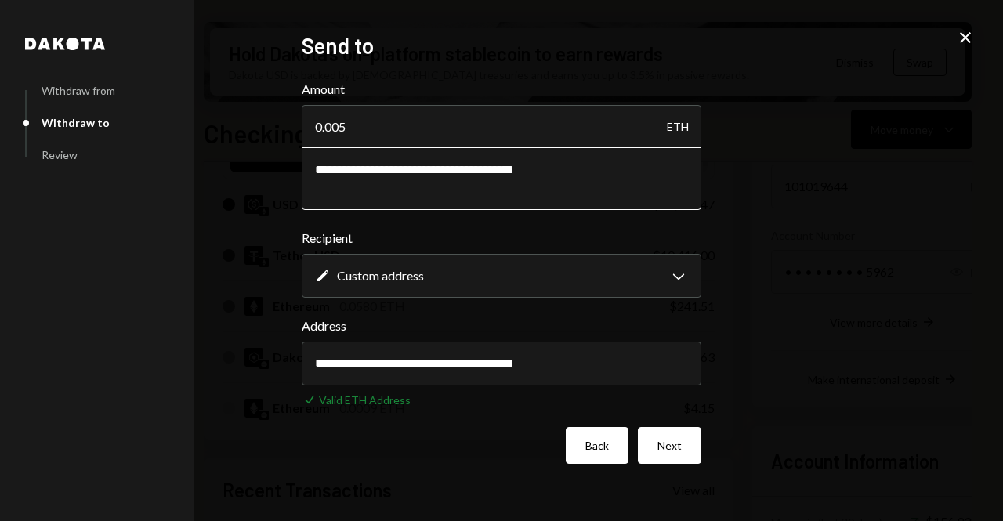
type textarea "**********"
click at [616, 443] on button "Back" at bounding box center [597, 445] width 63 height 37
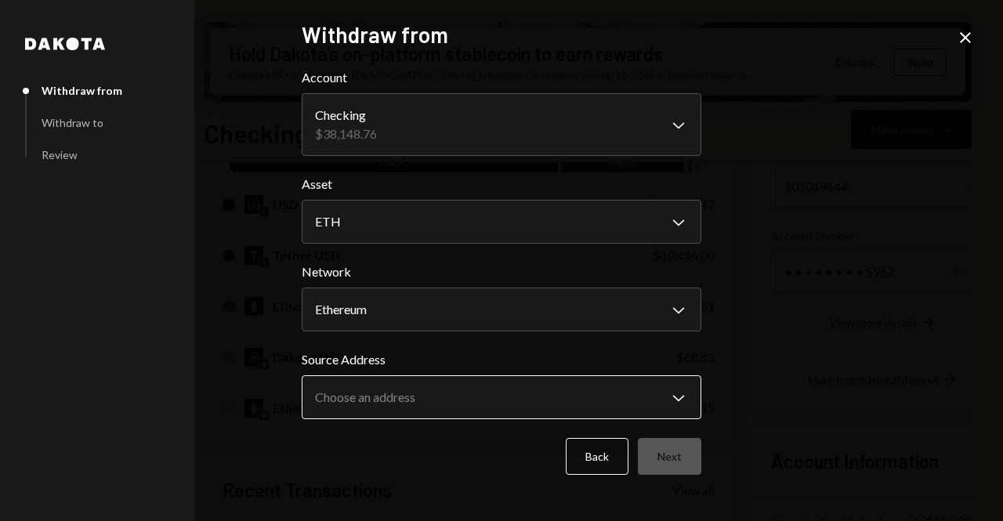
click at [618, 390] on body "C Chainway Limited Caret Down Home Home Inbox Inbox Activities Transactions Acc…" at bounding box center [501, 260] width 1003 height 521
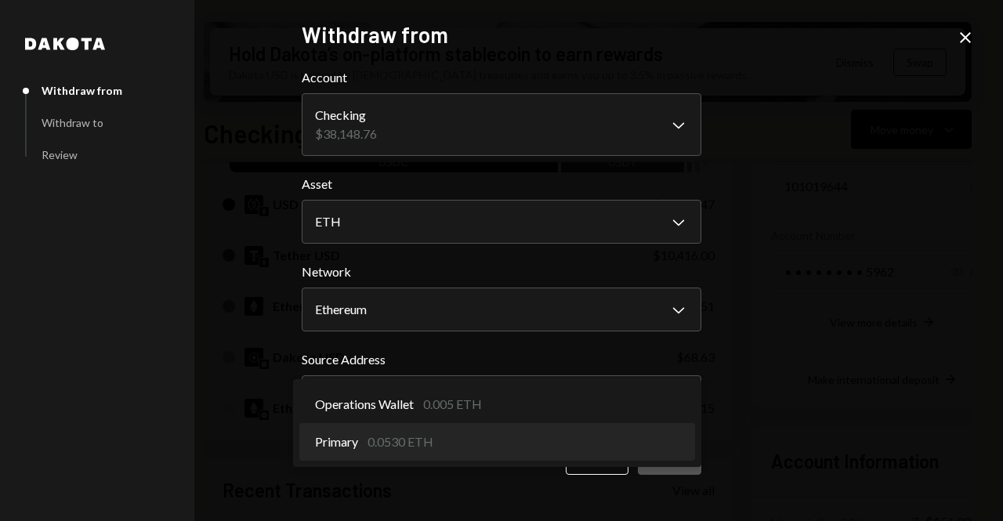
select select "**********"
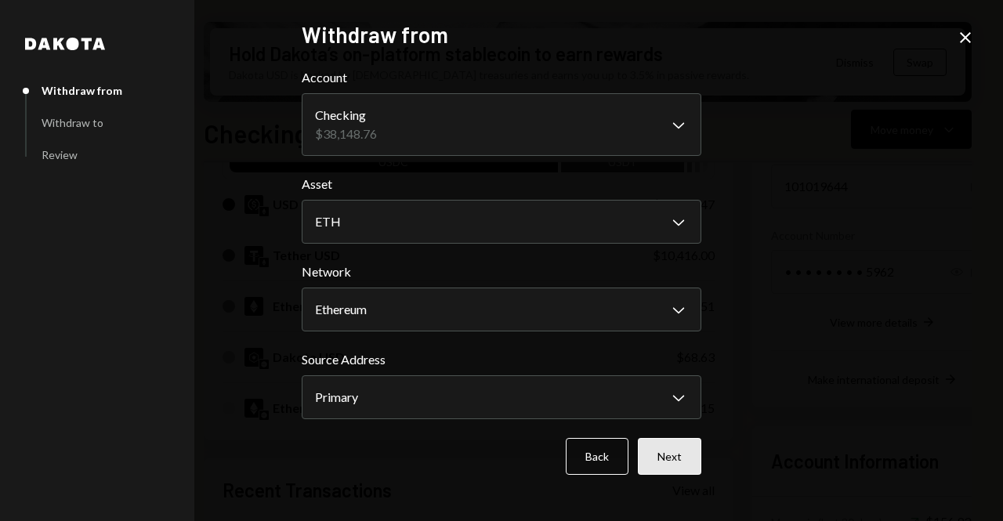
click at [678, 456] on button "Next" at bounding box center [669, 456] width 63 height 37
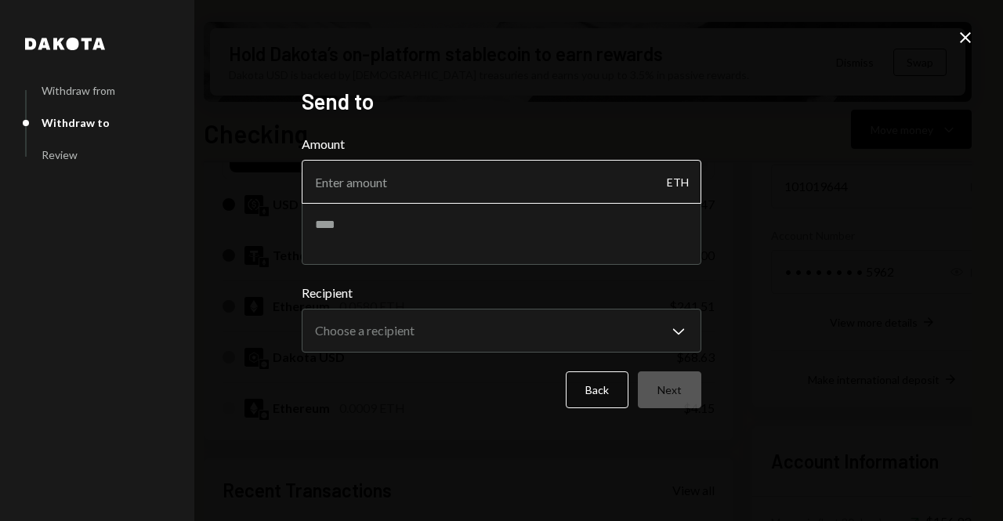
click at [491, 194] on input "Amount" at bounding box center [502, 182] width 400 height 44
type input "0"
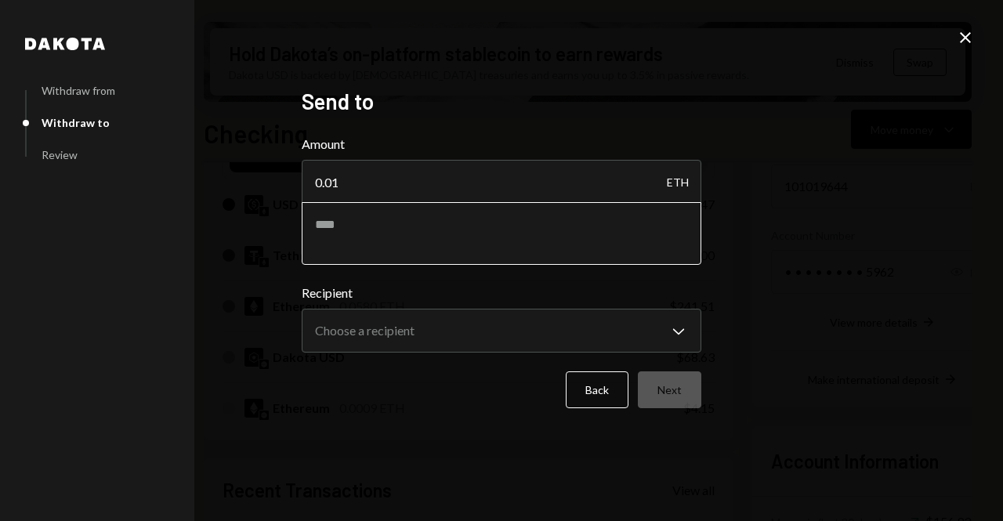
type input "0.01"
click at [458, 237] on textarea at bounding box center [502, 233] width 400 height 63
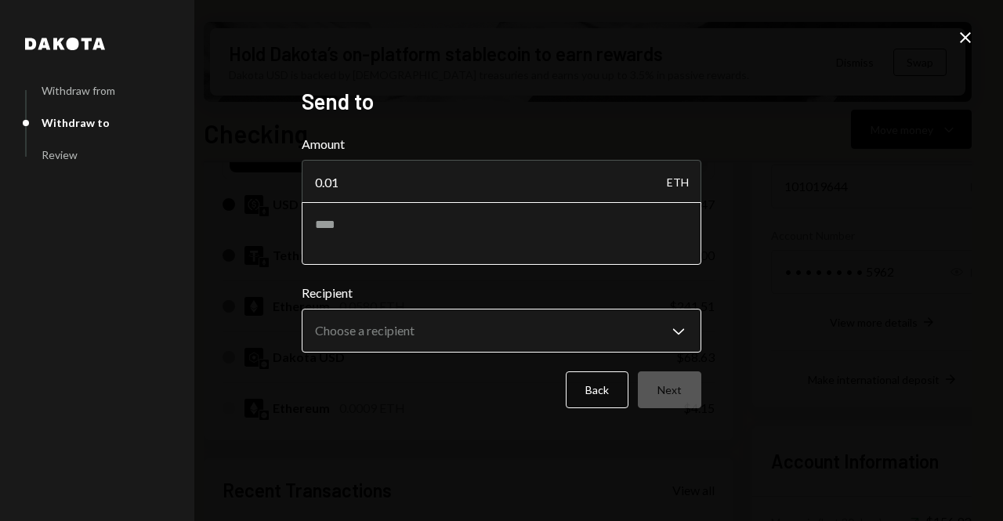
click at [405, 344] on body "C Chainway Limited Caret Down Home Home Inbox Inbox Activities Transactions Acc…" at bounding box center [501, 260] width 1003 height 521
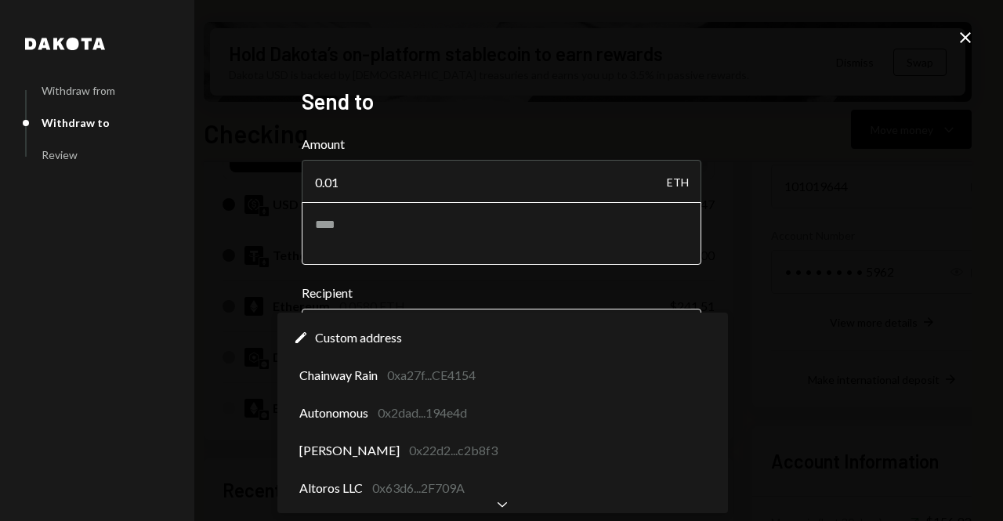
select select "**********"
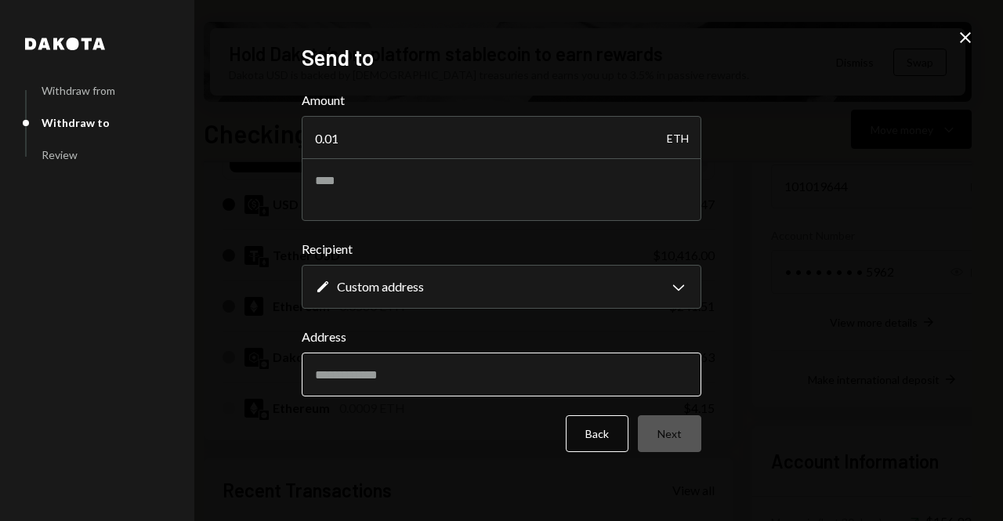
click at [386, 375] on input "Address" at bounding box center [502, 375] width 400 height 44
paste input "**********"
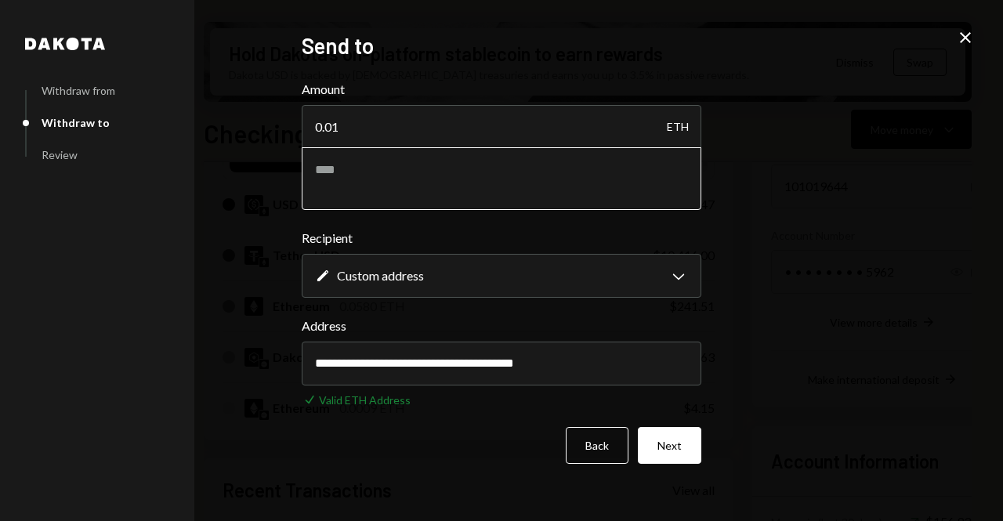
type input "**********"
click at [414, 165] on textarea at bounding box center [502, 178] width 400 height 63
type textarea "*"
type textarea "**********"
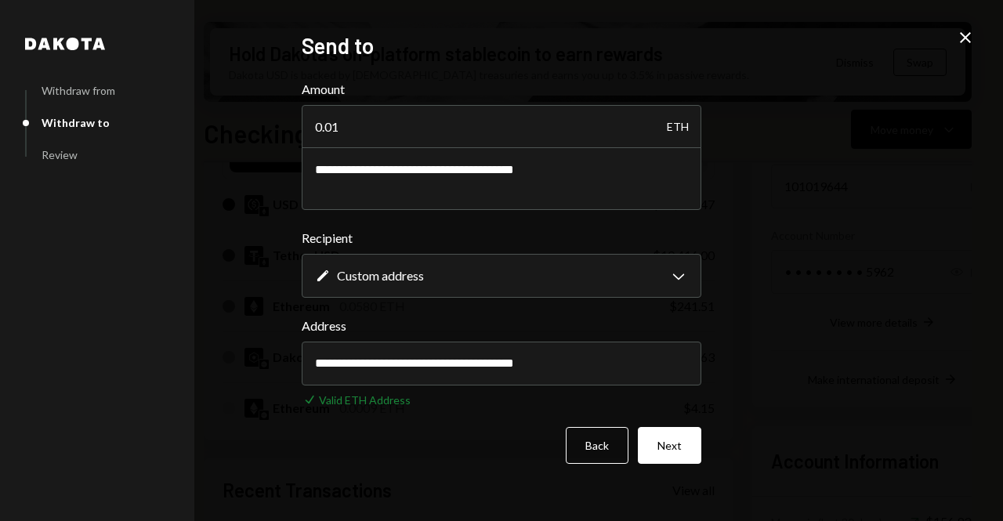
click at [674, 463] on button "Next" at bounding box center [669, 445] width 63 height 37
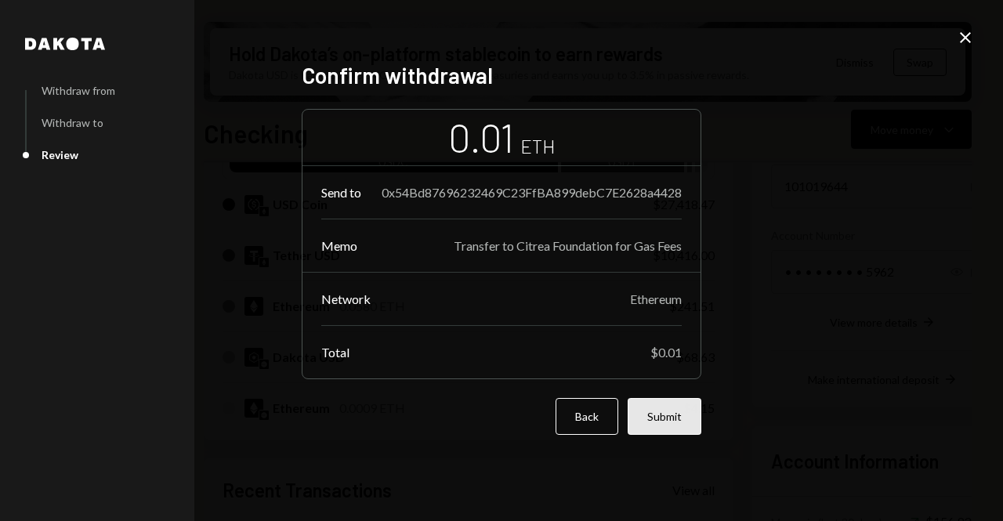
click at [683, 435] on button "Submit" at bounding box center [665, 416] width 74 height 37
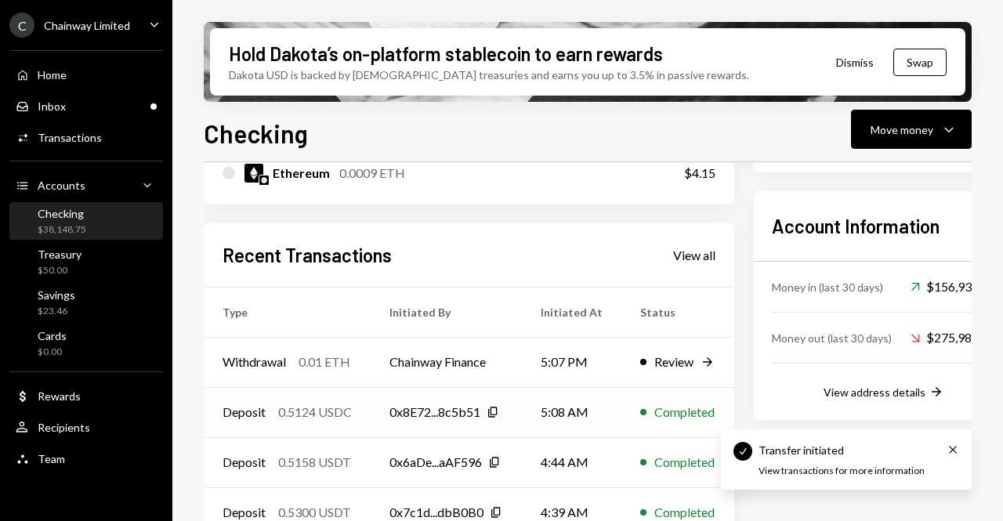
scroll to position [497, 0]
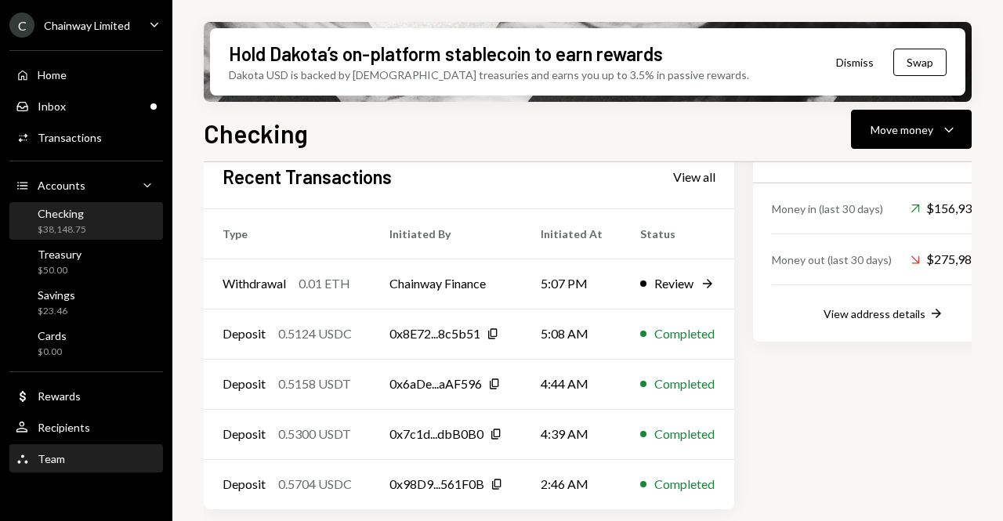
click at [66, 457] on div "Team Team" at bounding box center [86, 459] width 141 height 14
